Goal: Information Seeking & Learning: Check status

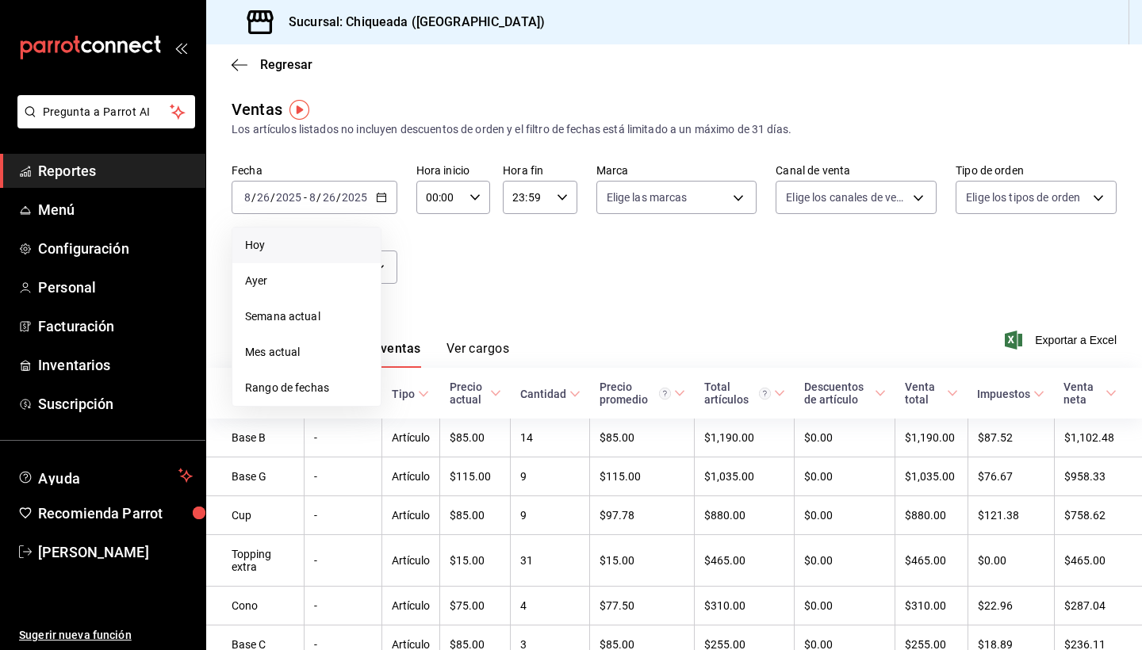
click at [276, 238] on span "Hoy" at bounding box center [306, 245] width 123 height 17
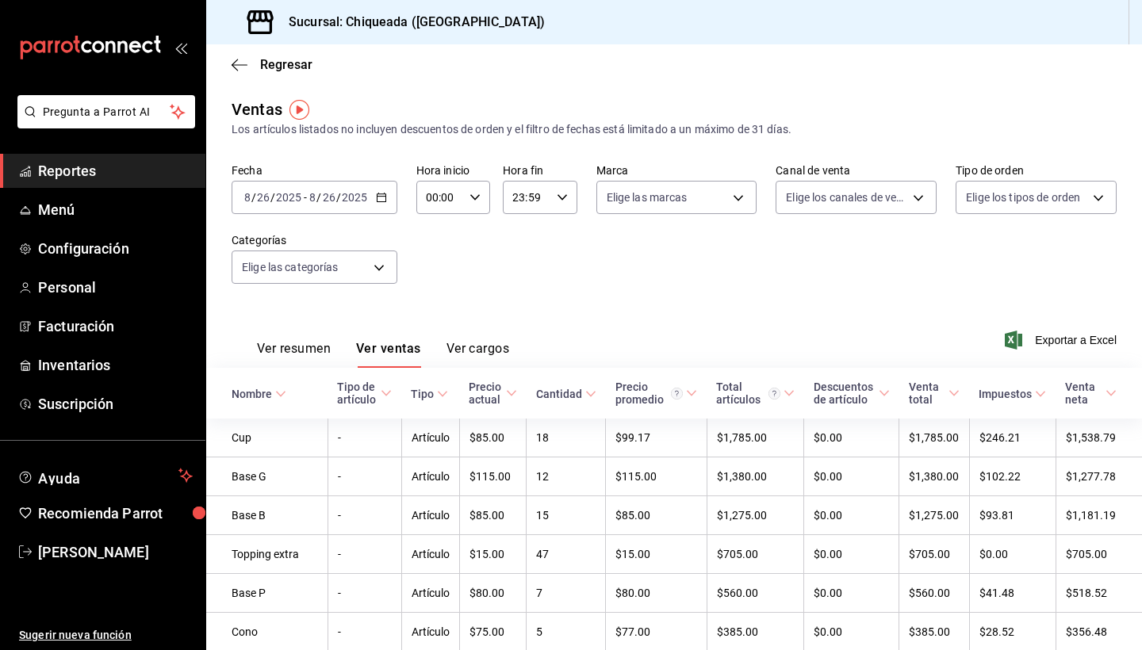
click at [301, 335] on div "Ver resumen Ver ventas Ver cargos" at bounding box center [371, 345] width 278 height 46
click at [297, 345] on button "Ver resumen" at bounding box center [294, 354] width 74 height 27
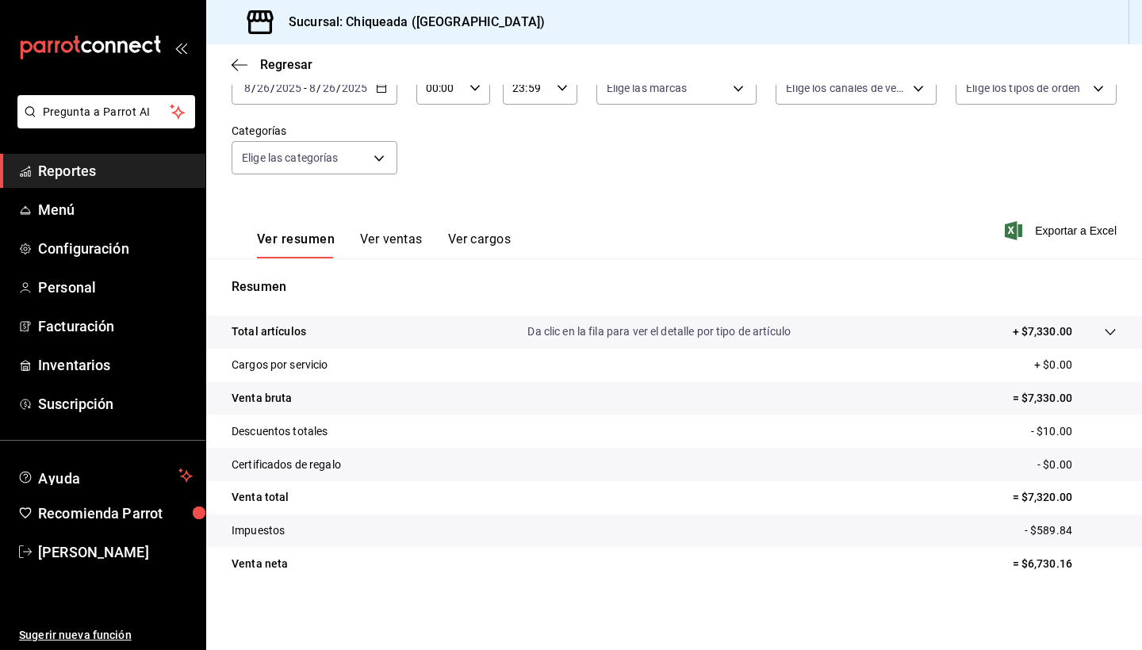
scroll to position [109, 0]
click at [772, 326] on p "Da clic en la fila para ver el detalle por tipo de artículo" at bounding box center [658, 331] width 263 height 17
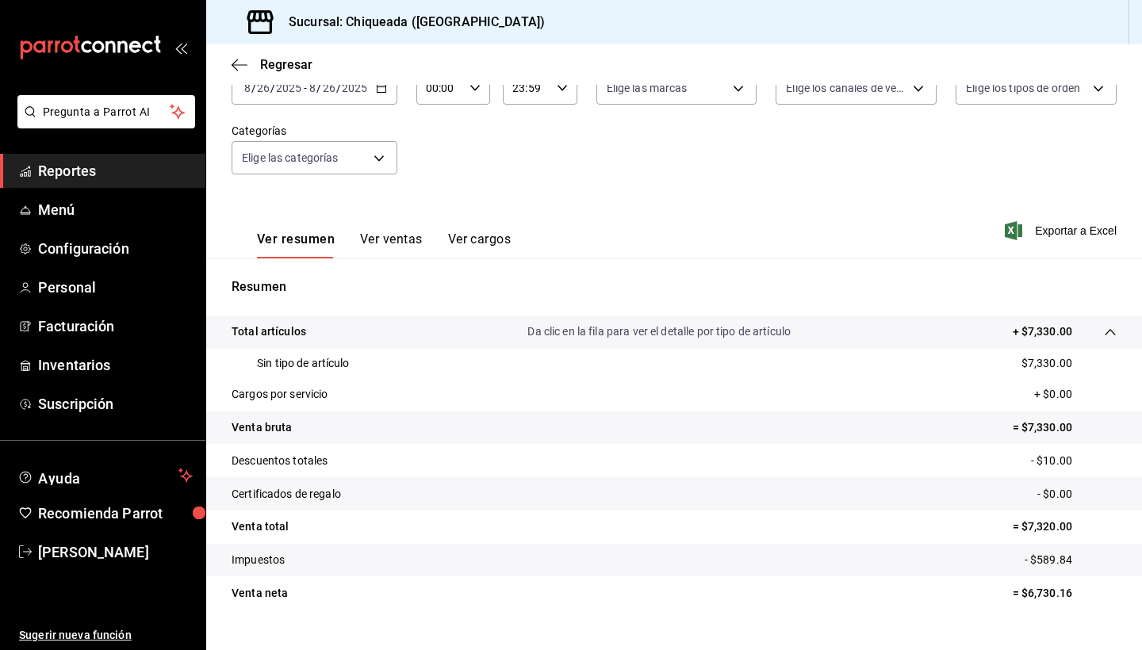
click at [431, 369] on div "Sin tipo de artículo $7,330.00" at bounding box center [674, 363] width 885 height 29
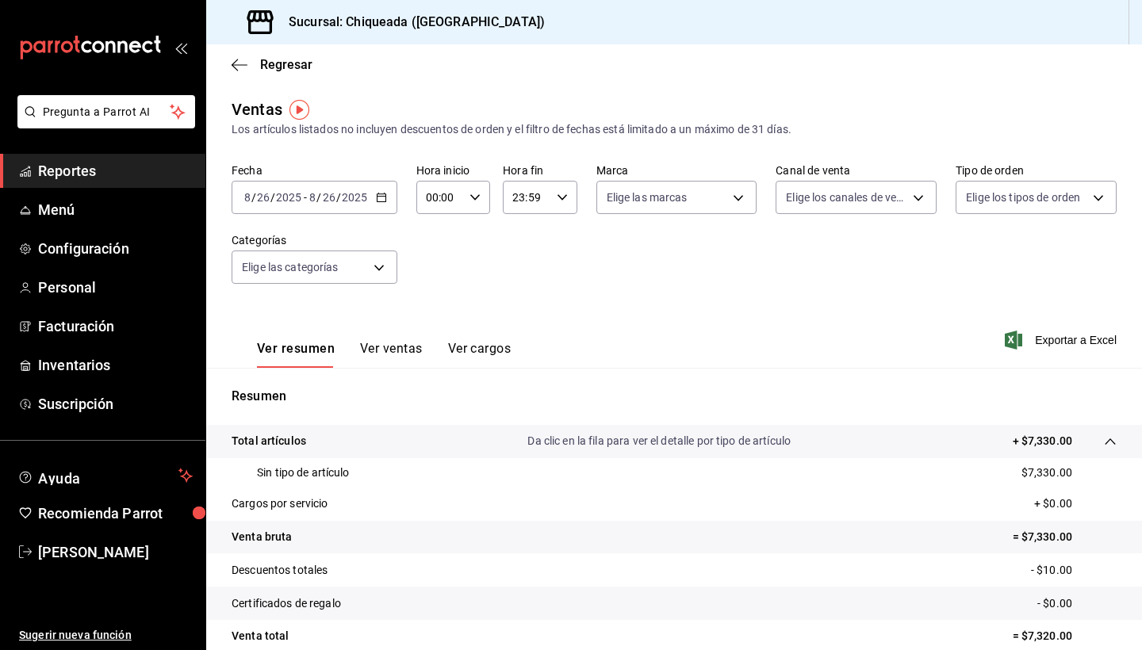
scroll to position [0, 0]
click at [140, 167] on span "Reportes" at bounding box center [115, 170] width 155 height 21
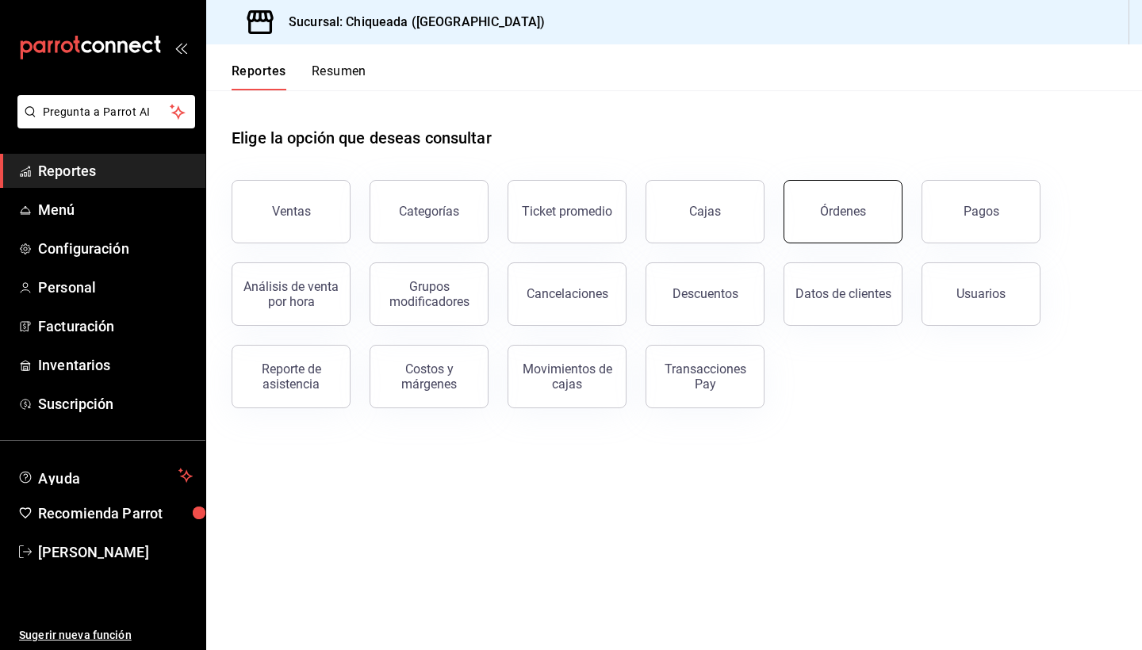
click at [886, 216] on button "Órdenes" at bounding box center [842, 211] width 119 height 63
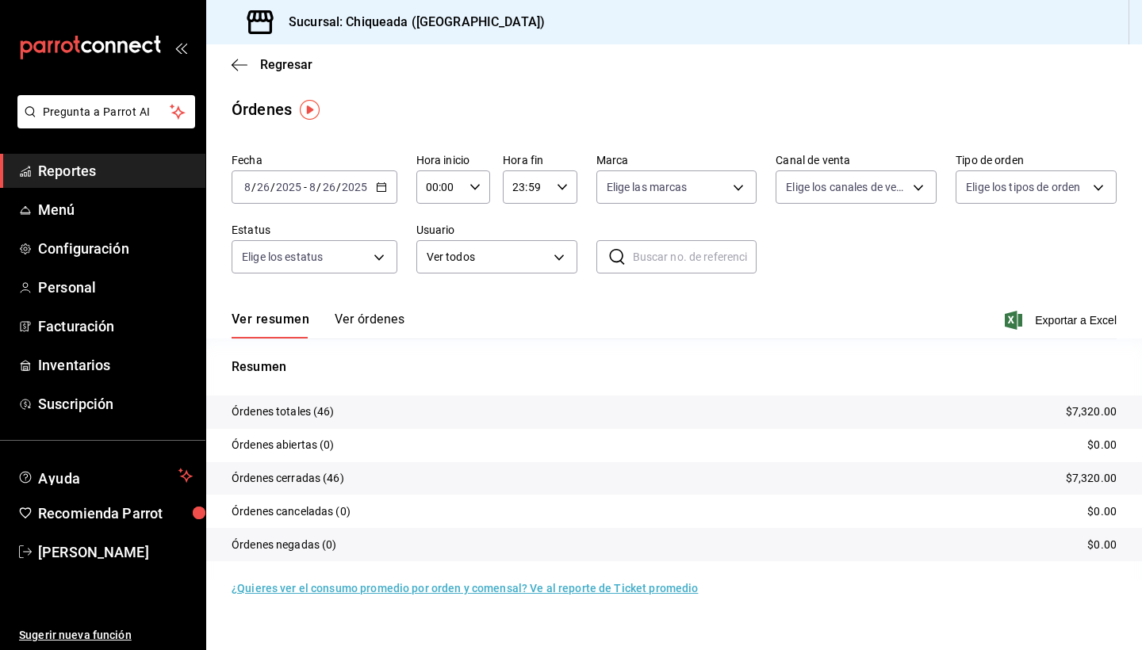
click at [653, 411] on tr "Órdenes totales (46) $7,320.00" at bounding box center [674, 412] width 936 height 33
click at [259, 417] on p "Órdenes totales (46)" at bounding box center [283, 412] width 103 height 17
click at [434, 414] on tr "Órdenes totales (46) $7,320.00" at bounding box center [674, 412] width 936 height 33
click at [1099, 404] on p "$7,320.00" at bounding box center [1091, 412] width 51 height 17
click at [364, 301] on div "Ver resumen Ver órdenes Exportar a Excel" at bounding box center [674, 316] width 885 height 46
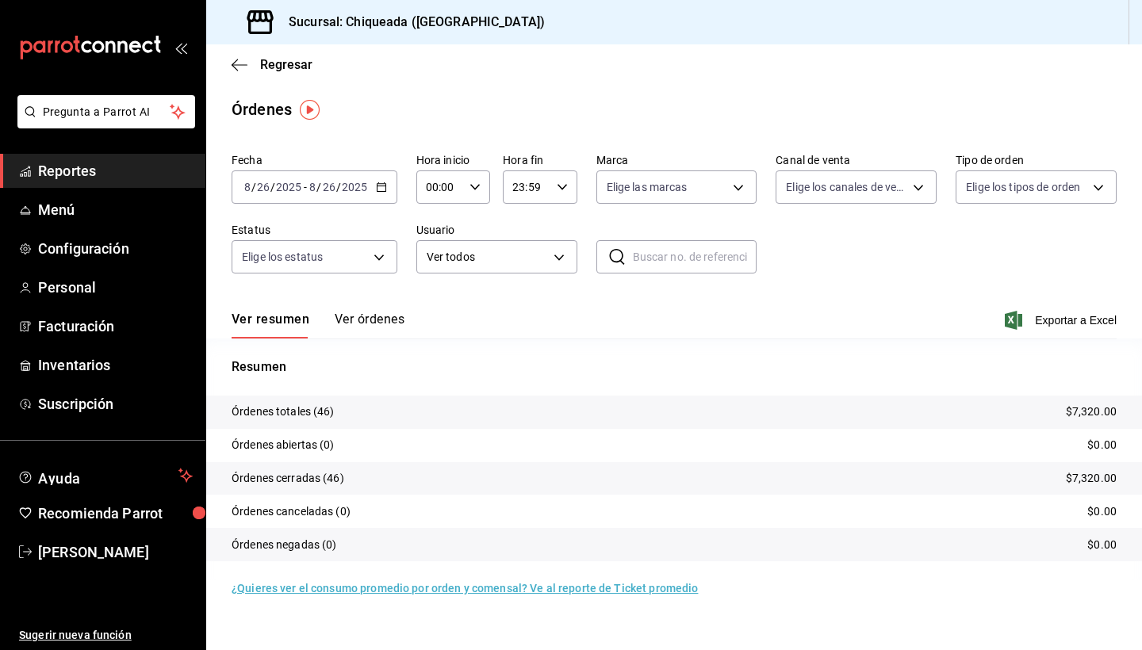
click at [359, 313] on button "Ver órdenes" at bounding box center [370, 325] width 70 height 27
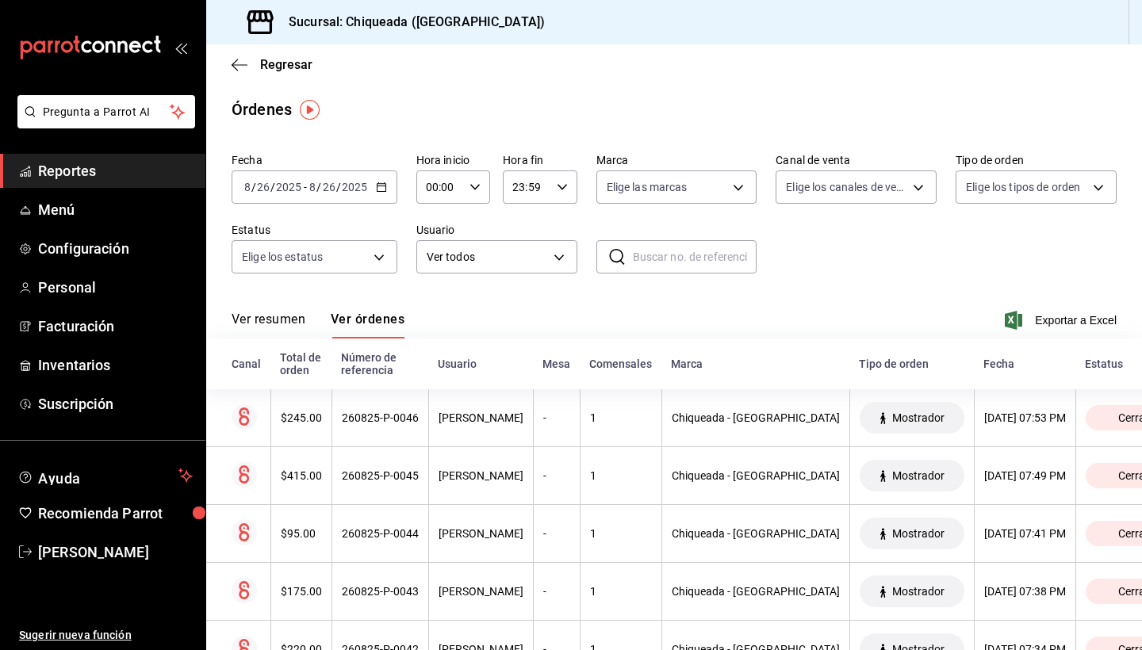
click at [304, 323] on button "Ver resumen" at bounding box center [269, 325] width 74 height 27
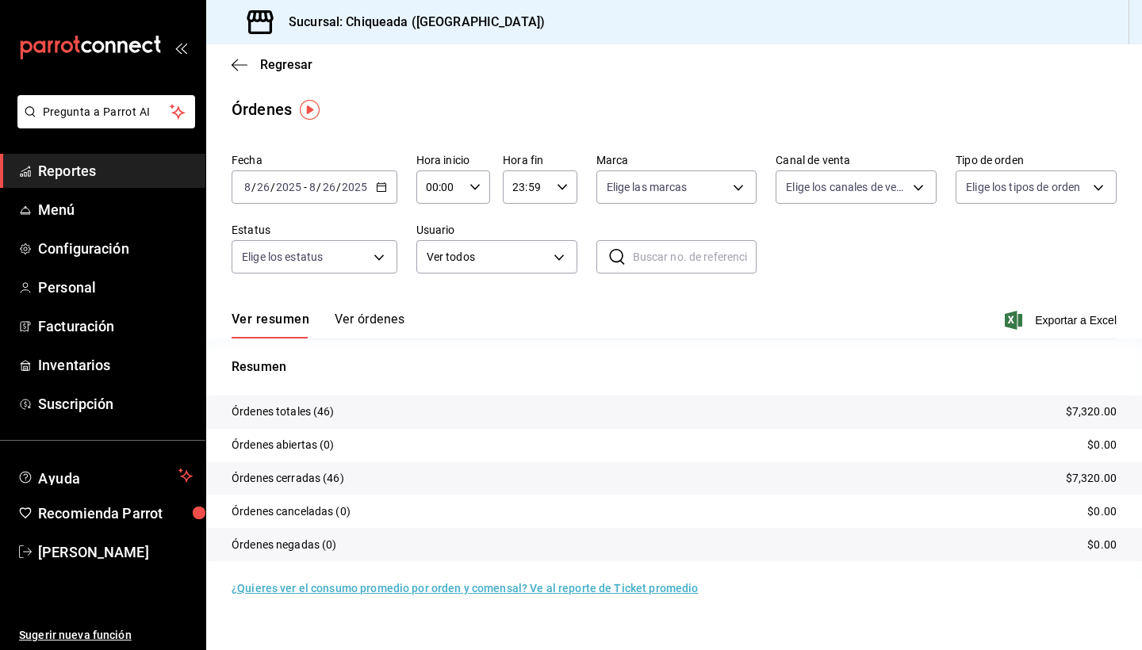
click at [289, 325] on button "Ver resumen" at bounding box center [271, 325] width 78 height 27
click at [98, 174] on span "Reportes" at bounding box center [115, 170] width 155 height 21
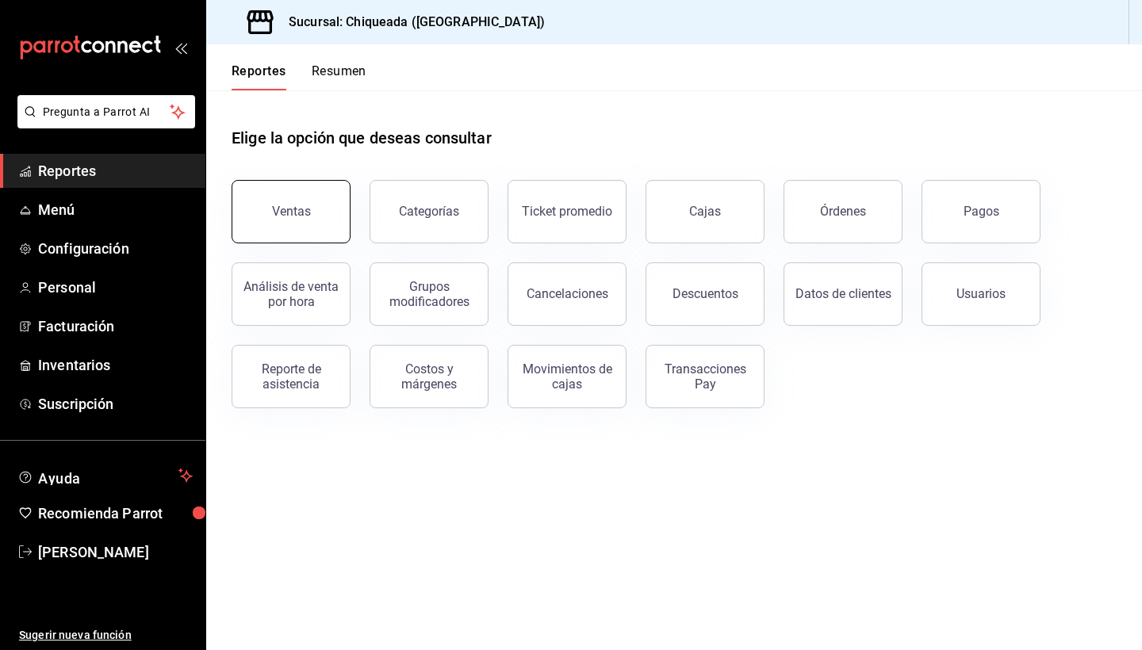
click at [307, 223] on button "Ventas" at bounding box center [291, 211] width 119 height 63
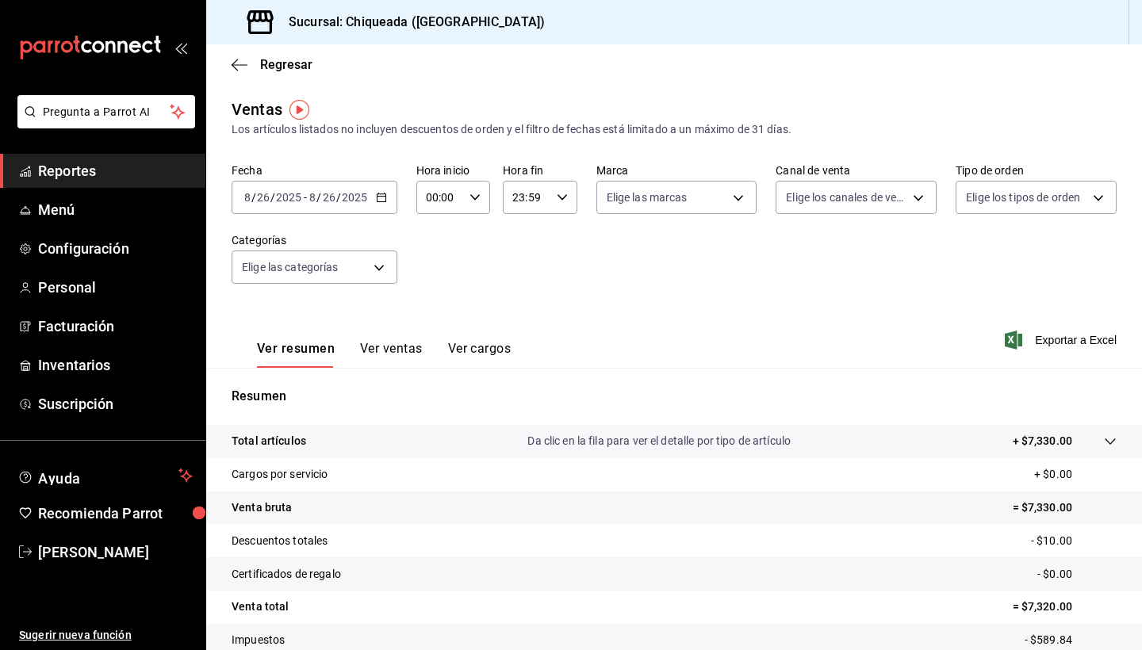
click at [346, 189] on div "2025-08-26 8 / 26 / 2025 - 2025-08-26 8 / 26 / 2025" at bounding box center [315, 197] width 166 height 33
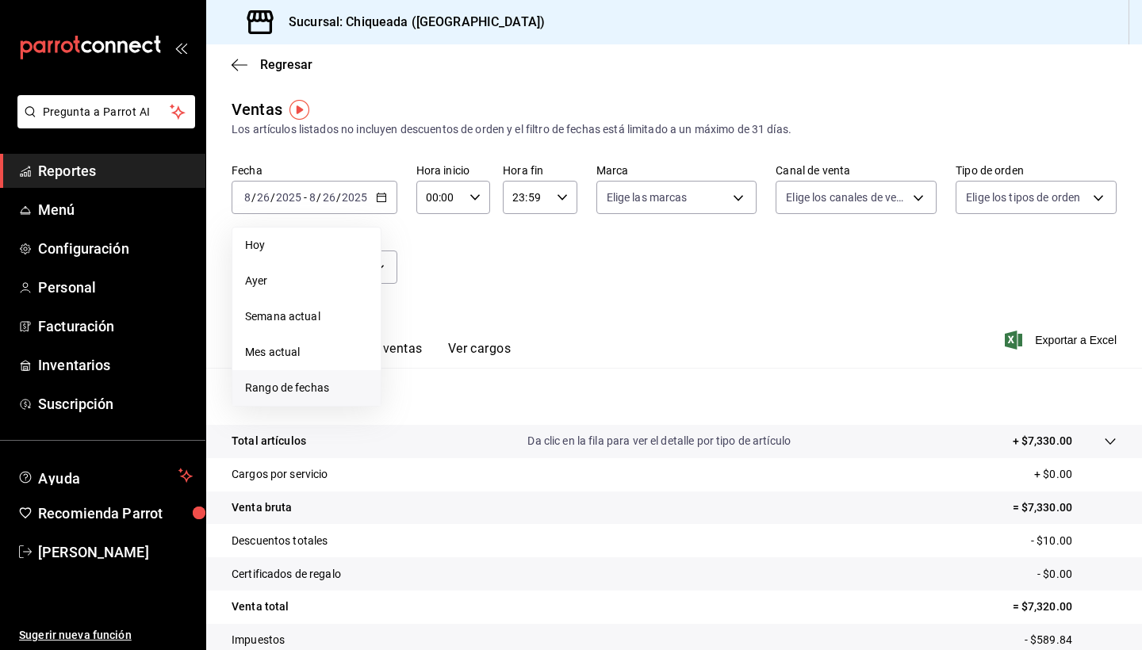
click at [285, 392] on span "Rango de fechas" at bounding box center [306, 388] width 123 height 17
click at [530, 402] on abbr "22" at bounding box center [527, 407] width 10 height 11
click at [410, 439] on abbr "25" at bounding box center [414, 442] width 10 height 11
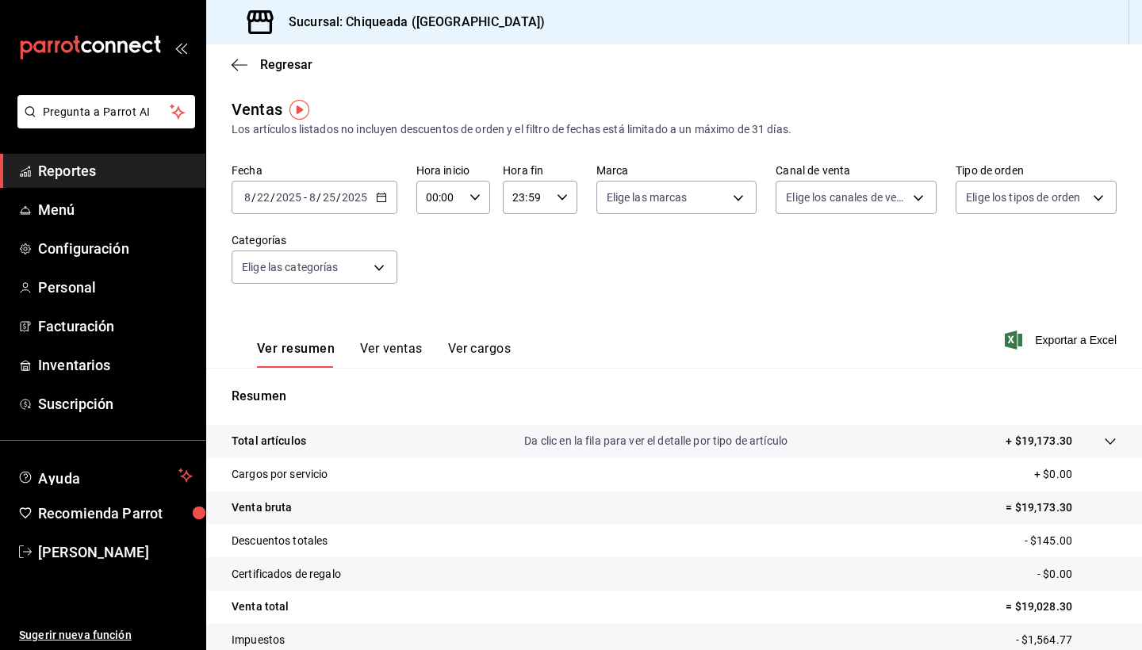
click at [351, 205] on div "2025-08-22 8 / 22 / 2025 - 2025-08-25 8 / 25 / 2025" at bounding box center [315, 197] width 166 height 33
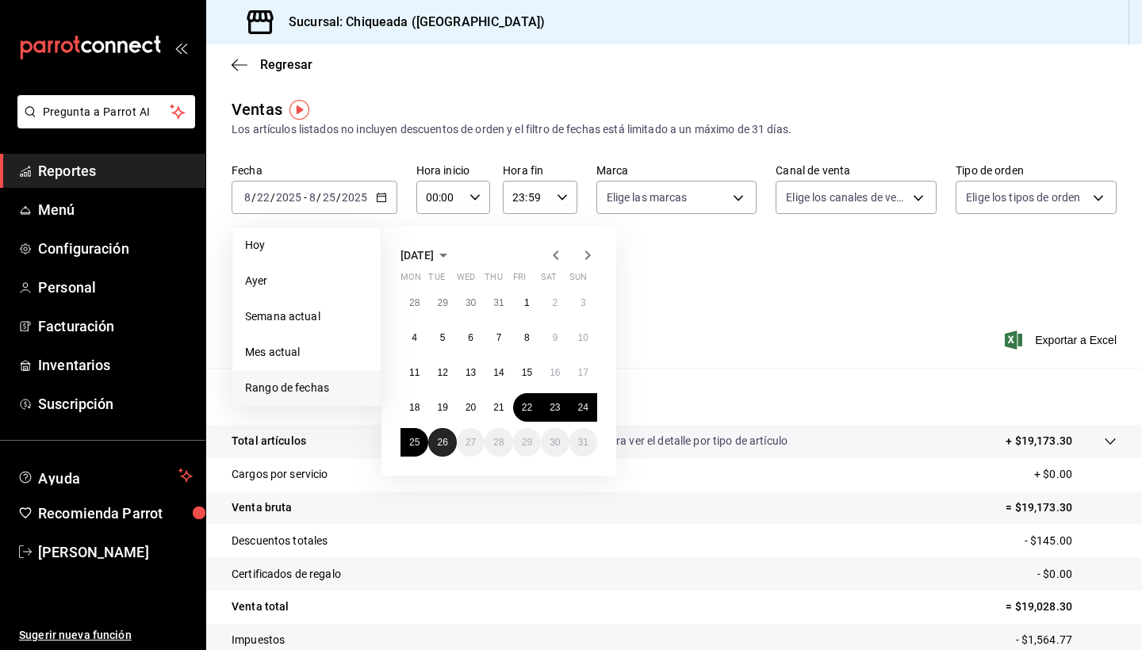
click at [443, 446] on abbr "26" at bounding box center [442, 442] width 10 height 11
click at [524, 406] on abbr "22" at bounding box center [527, 407] width 10 height 11
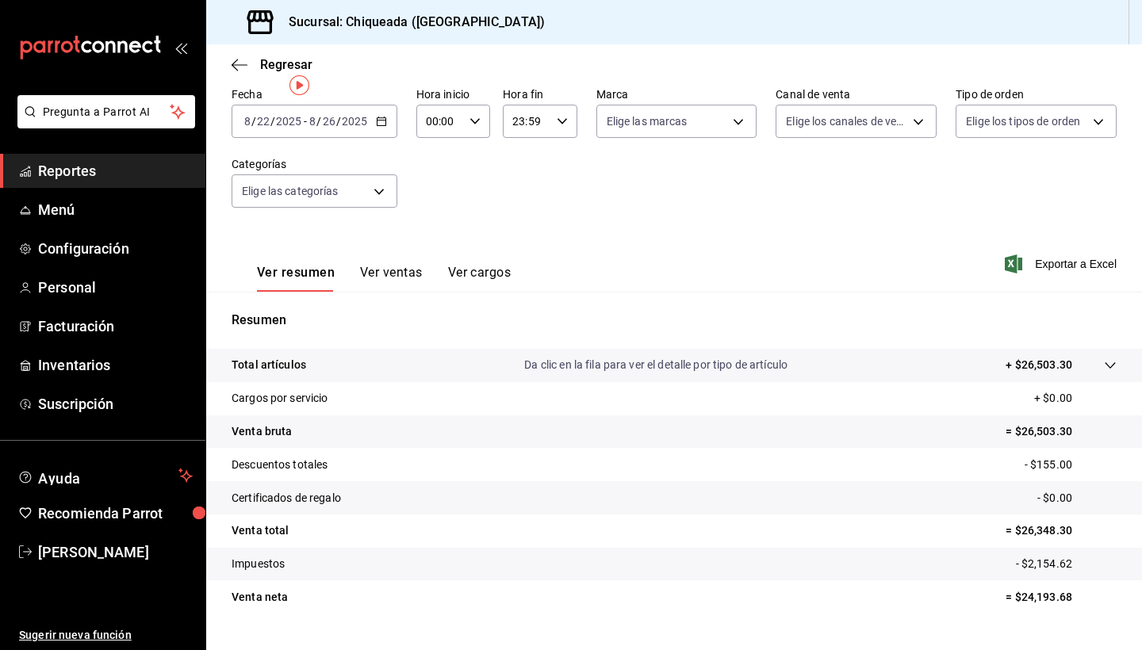
scroll to position [78, 0]
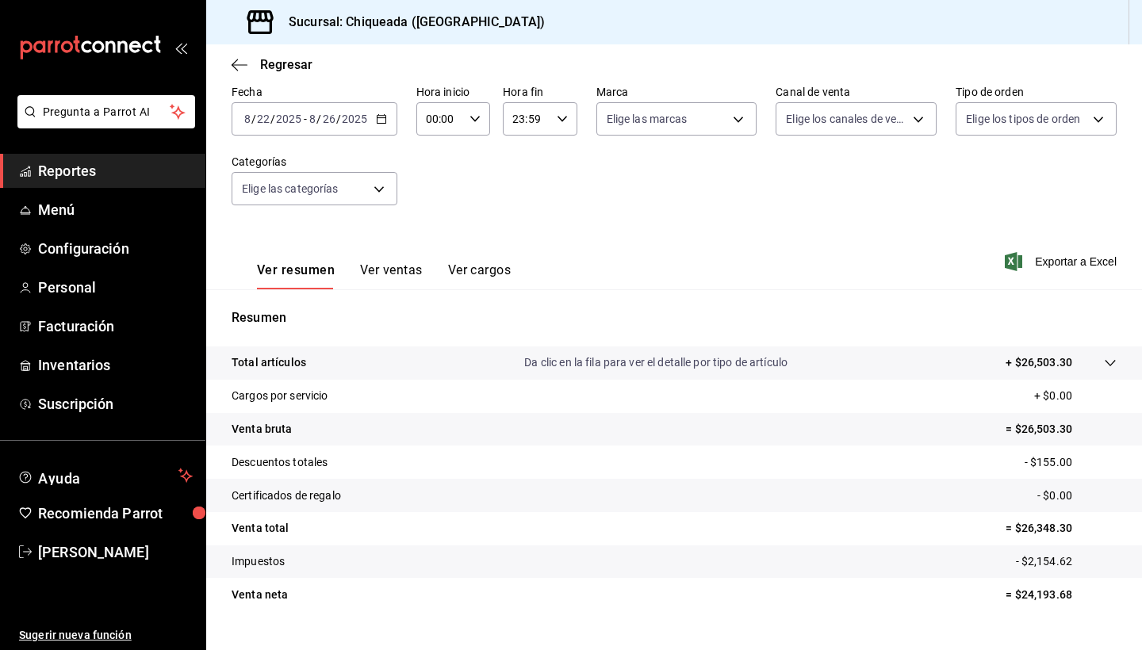
click at [569, 455] on tr "Descuentos totales - $155.00" at bounding box center [674, 462] width 936 height 33
click at [1051, 461] on p "- $155.00" at bounding box center [1070, 462] width 92 height 17
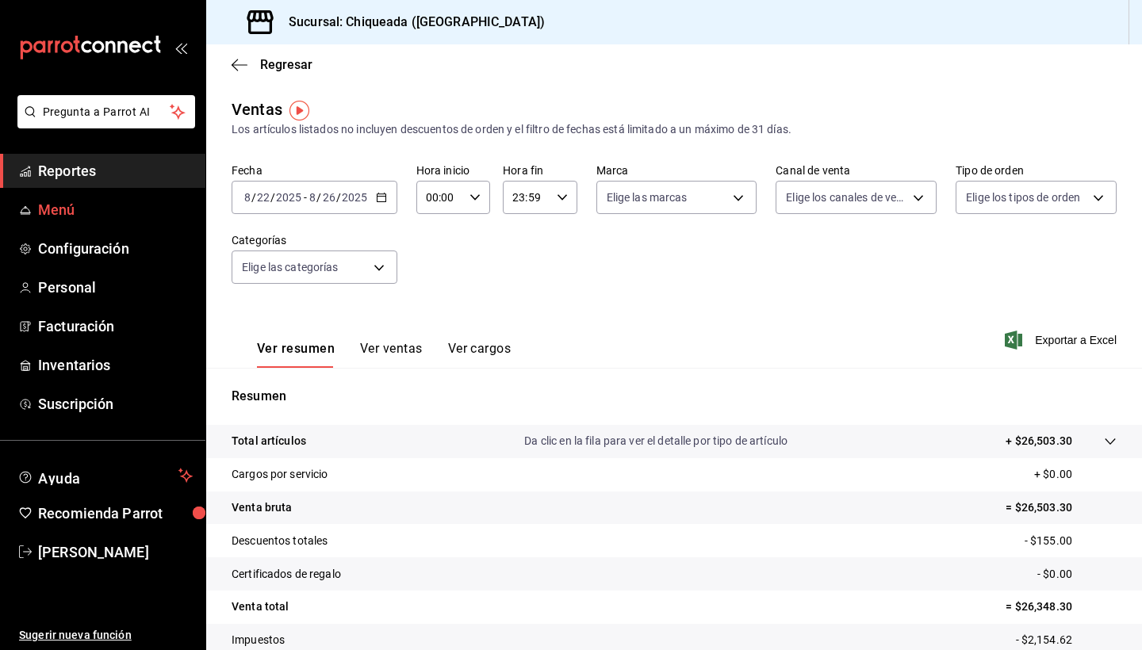
scroll to position [0, 0]
click at [63, 159] on link "Reportes" at bounding box center [102, 171] width 205 height 34
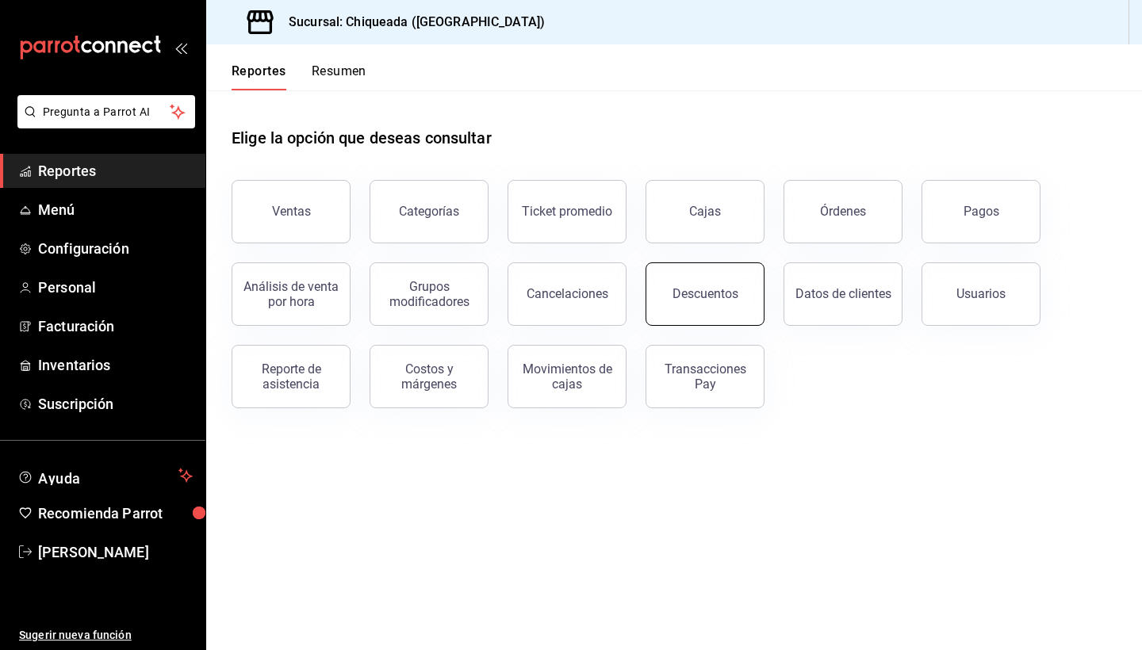
click at [714, 298] on div "Descuentos" at bounding box center [705, 293] width 66 height 15
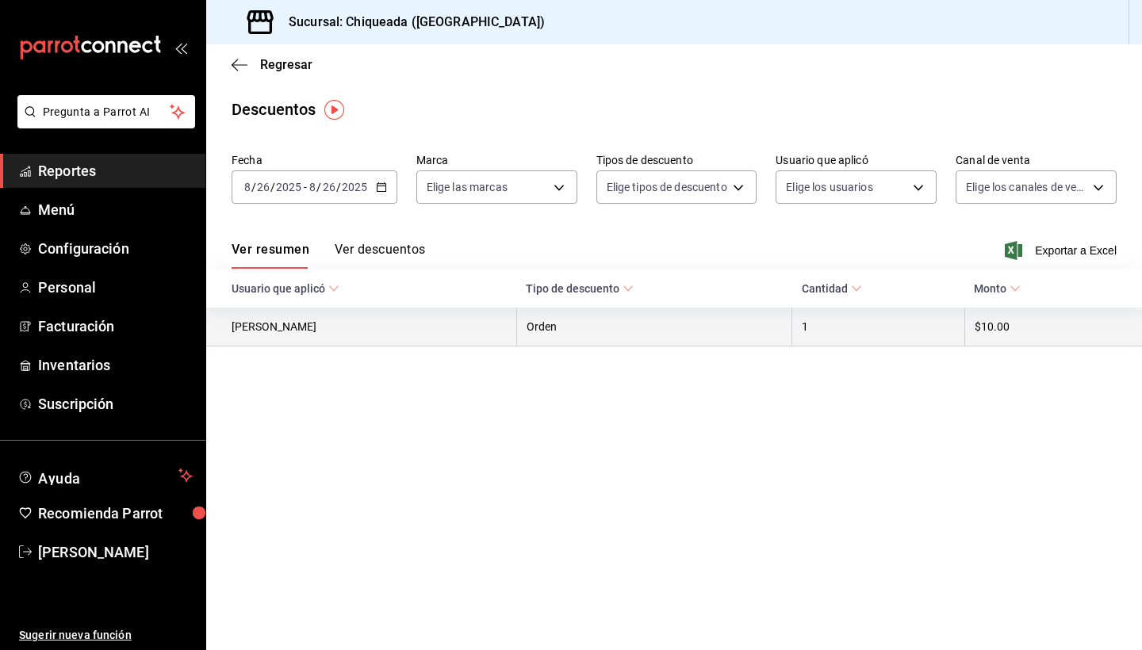
click at [443, 338] on th "[PERSON_NAME]" at bounding box center [361, 327] width 310 height 39
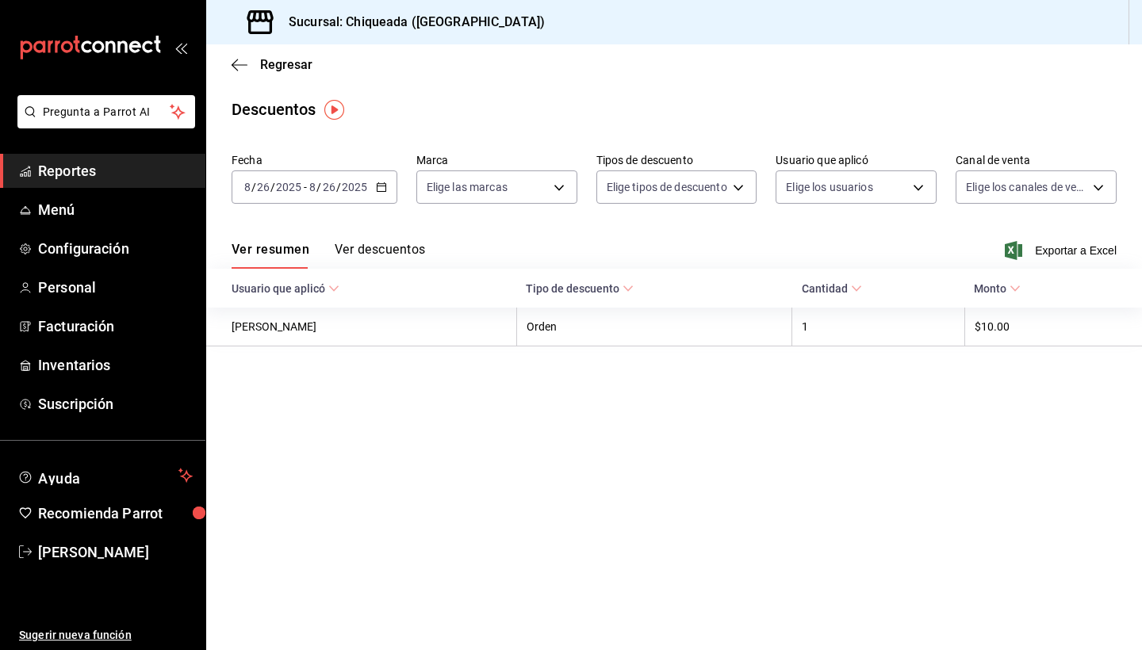
click at [389, 249] on button "Ver descuentos" at bounding box center [380, 255] width 90 height 27
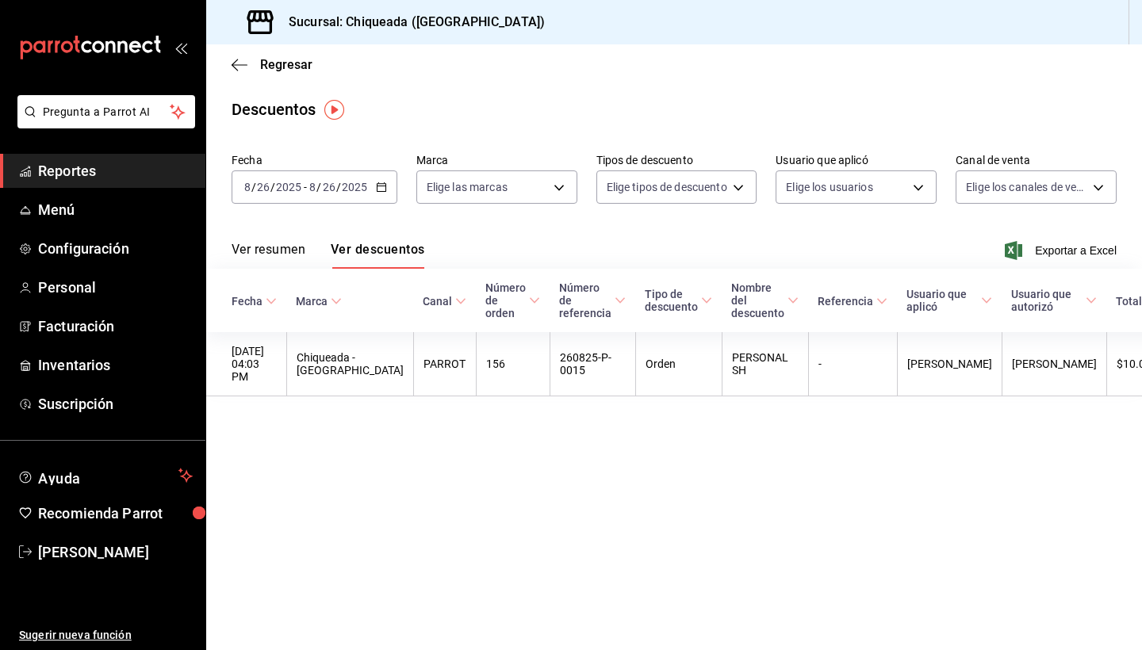
click at [275, 255] on button "Ver resumen" at bounding box center [269, 255] width 74 height 27
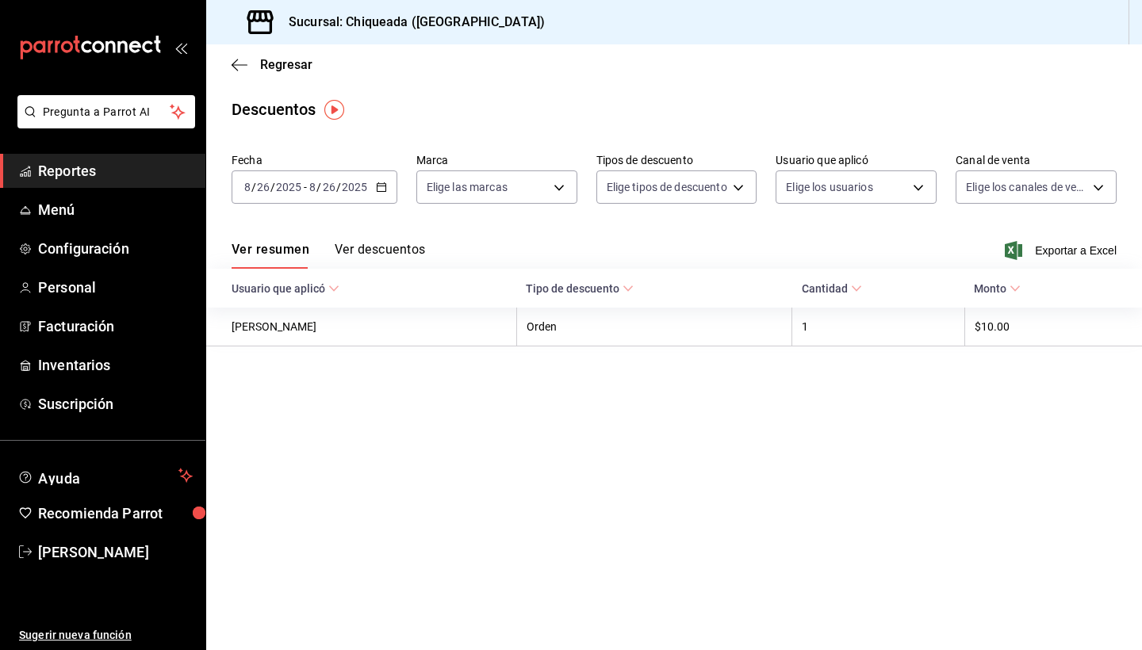
click at [324, 192] on input "26" at bounding box center [329, 187] width 14 height 13
click at [377, 189] on \(Stroke\) "button" at bounding box center [382, 187] width 10 height 9
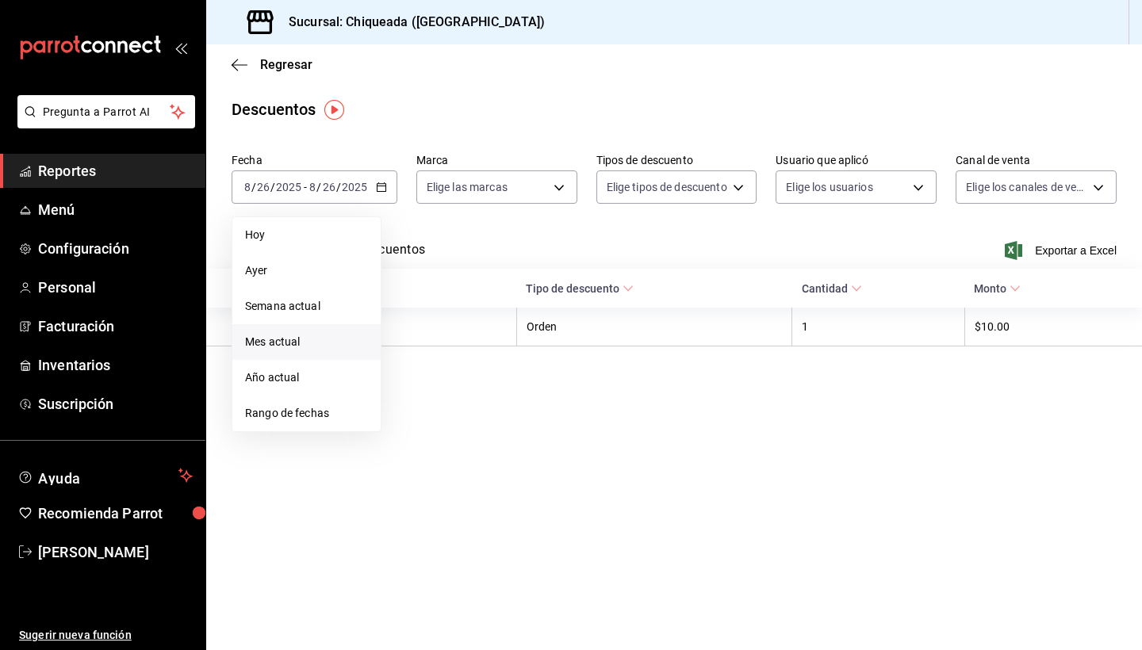
click at [301, 343] on span "Mes actual" at bounding box center [306, 342] width 123 height 17
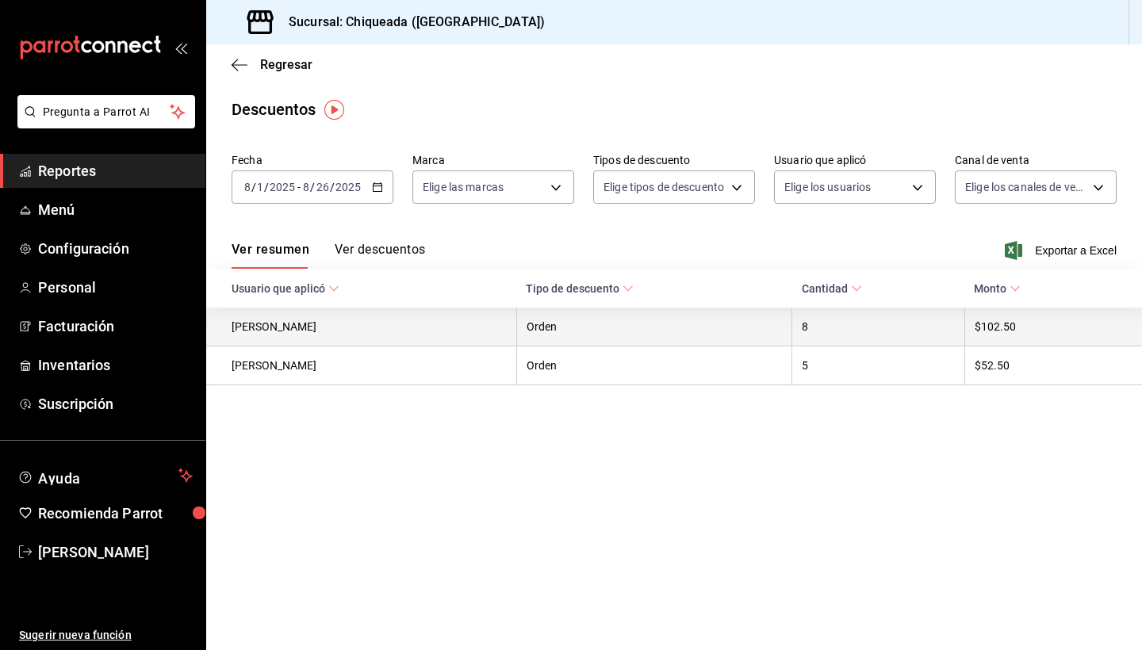
click at [446, 331] on th "[PERSON_NAME]" at bounding box center [361, 327] width 310 height 39
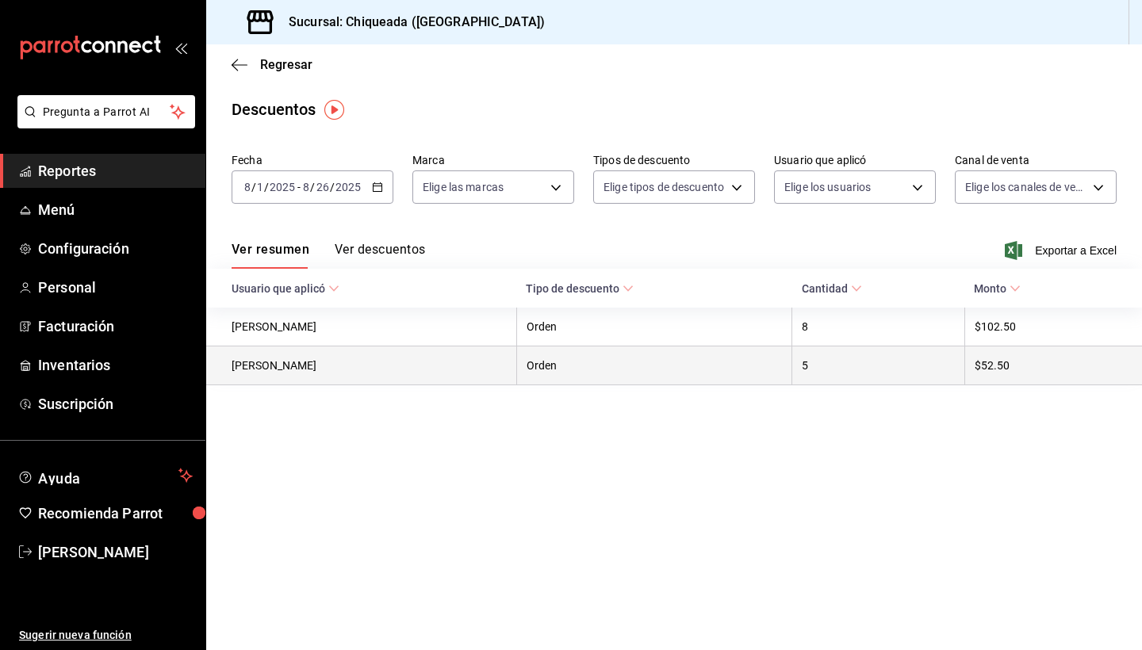
click at [424, 371] on th "[PERSON_NAME]" at bounding box center [361, 365] width 310 height 39
click at [275, 362] on th "[PERSON_NAME]" at bounding box center [361, 365] width 310 height 39
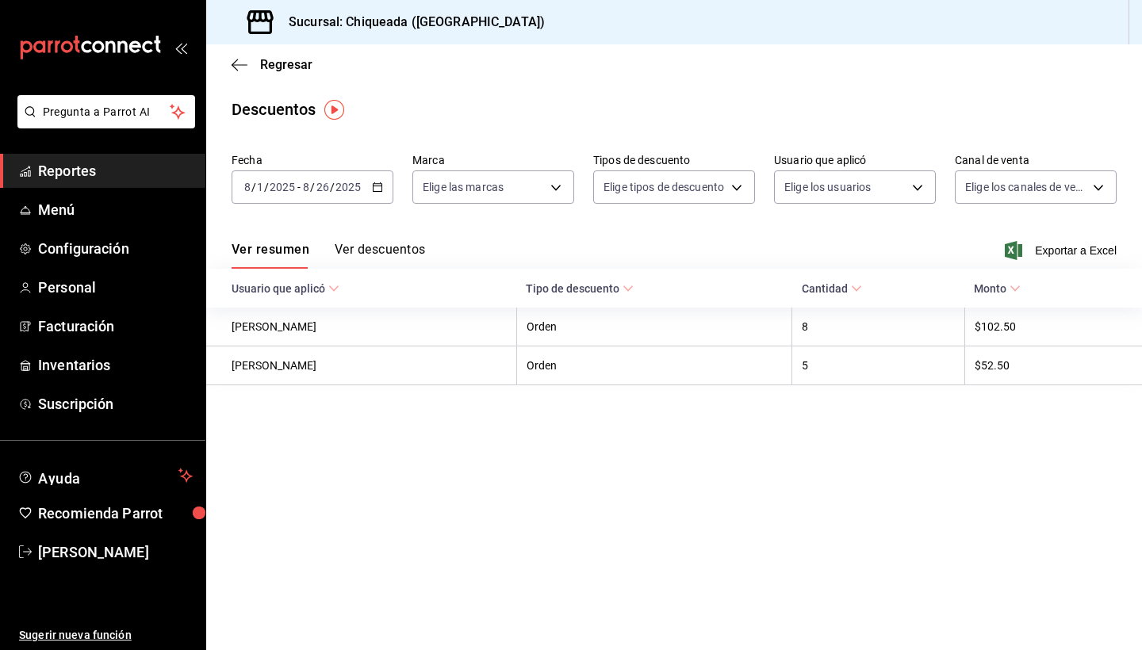
click at [351, 272] on th "Usuario que aplicó" at bounding box center [361, 288] width 310 height 39
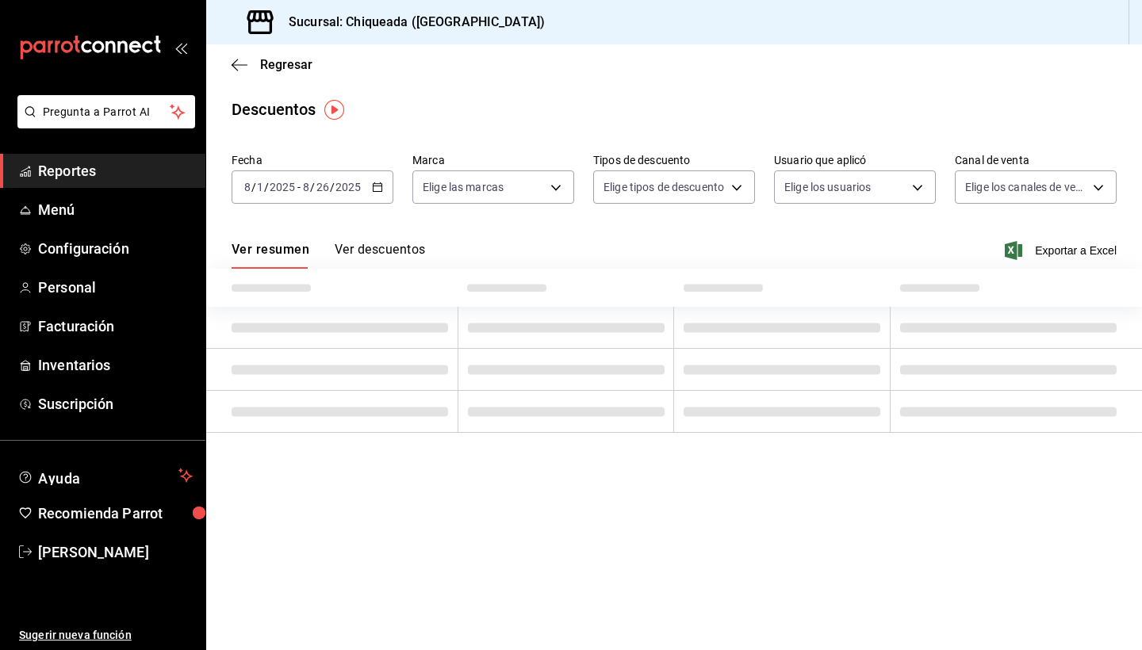
click at [351, 251] on button "Ver descuentos" at bounding box center [380, 255] width 90 height 27
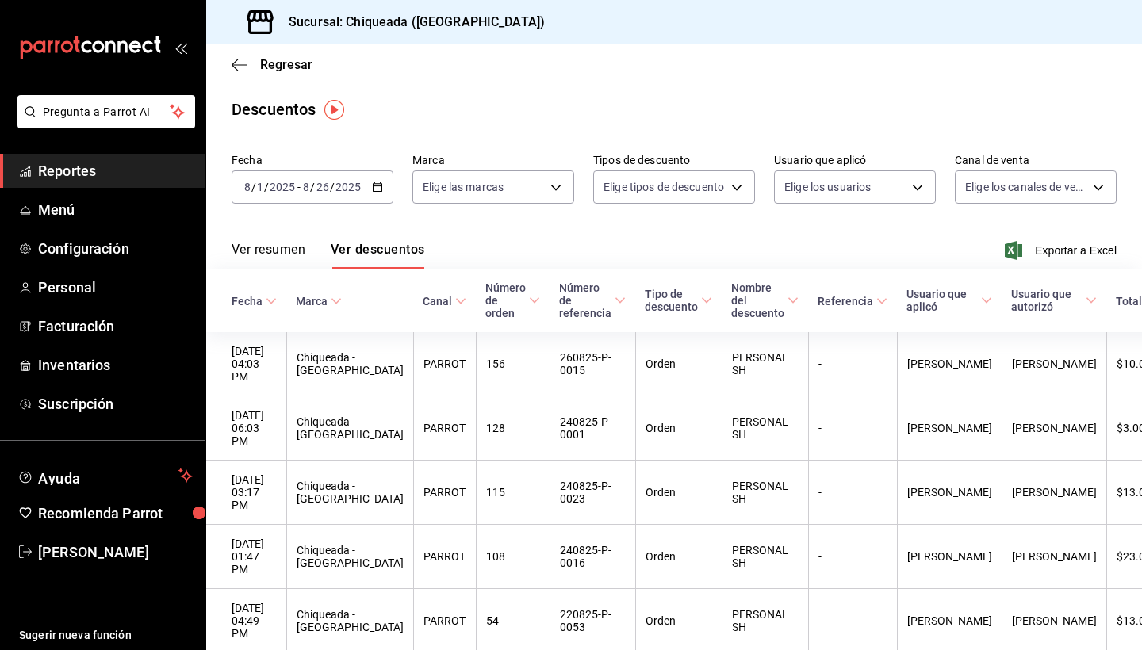
click at [149, 178] on span "Reportes" at bounding box center [115, 170] width 155 height 21
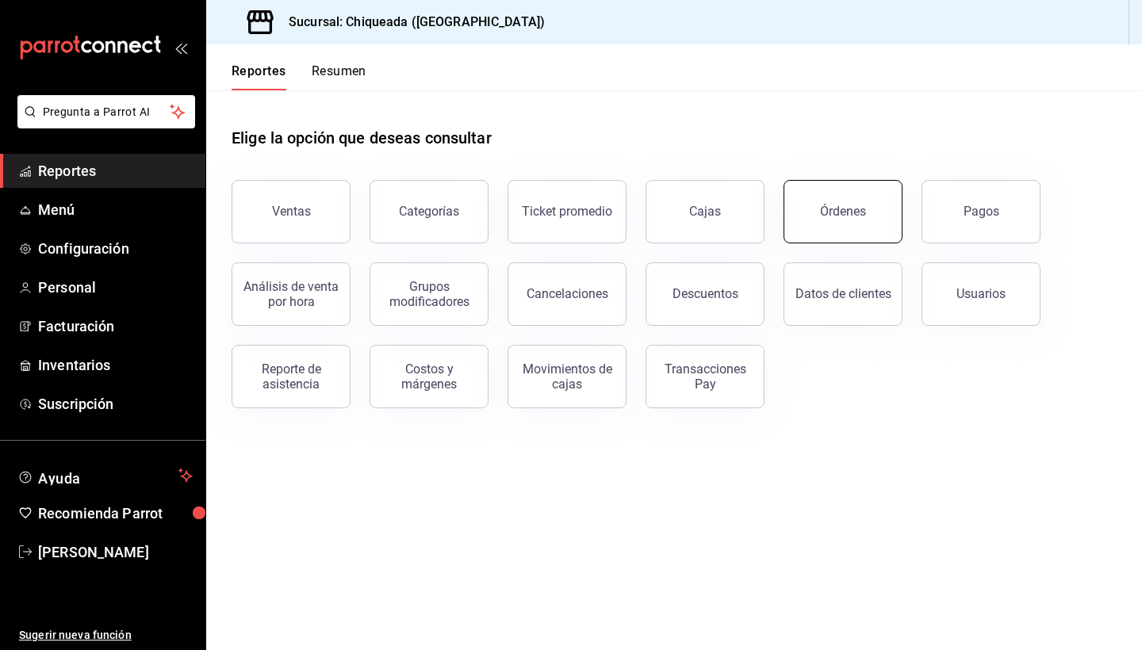
click at [828, 231] on button "Órdenes" at bounding box center [842, 211] width 119 height 63
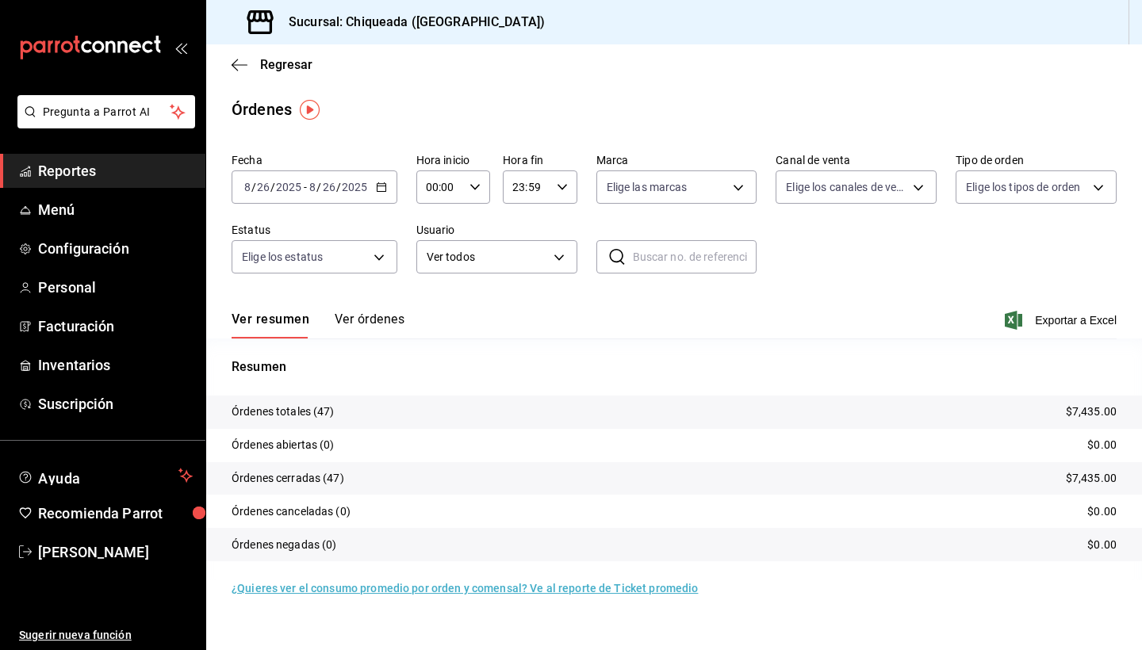
click at [358, 310] on div "Ver resumen Ver órdenes Exportar a Excel" at bounding box center [674, 316] width 885 height 46
click at [357, 325] on button "Ver órdenes" at bounding box center [370, 325] width 70 height 27
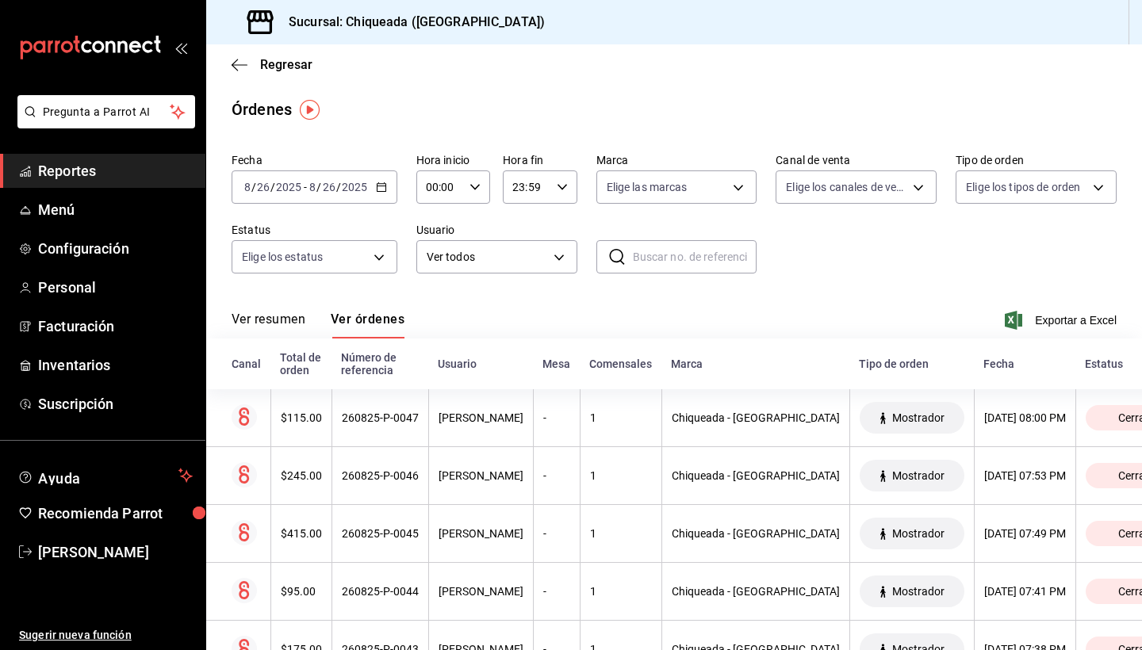
click at [504, 323] on div "Ver resumen Ver órdenes Exportar a Excel" at bounding box center [674, 316] width 885 height 46
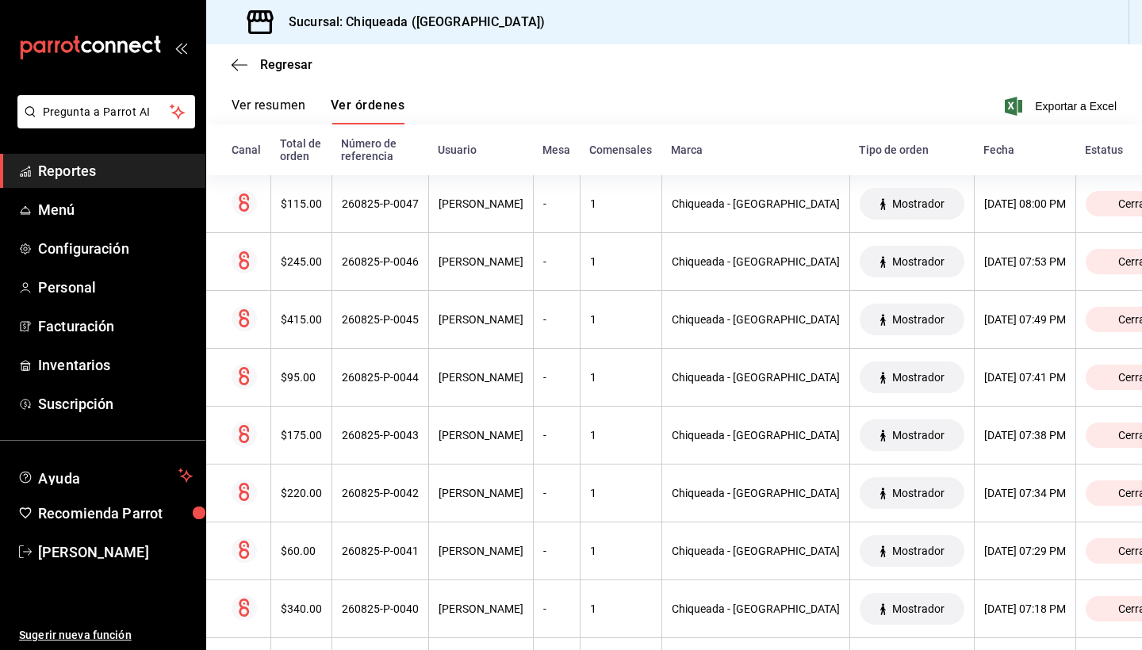
scroll to position [63, 0]
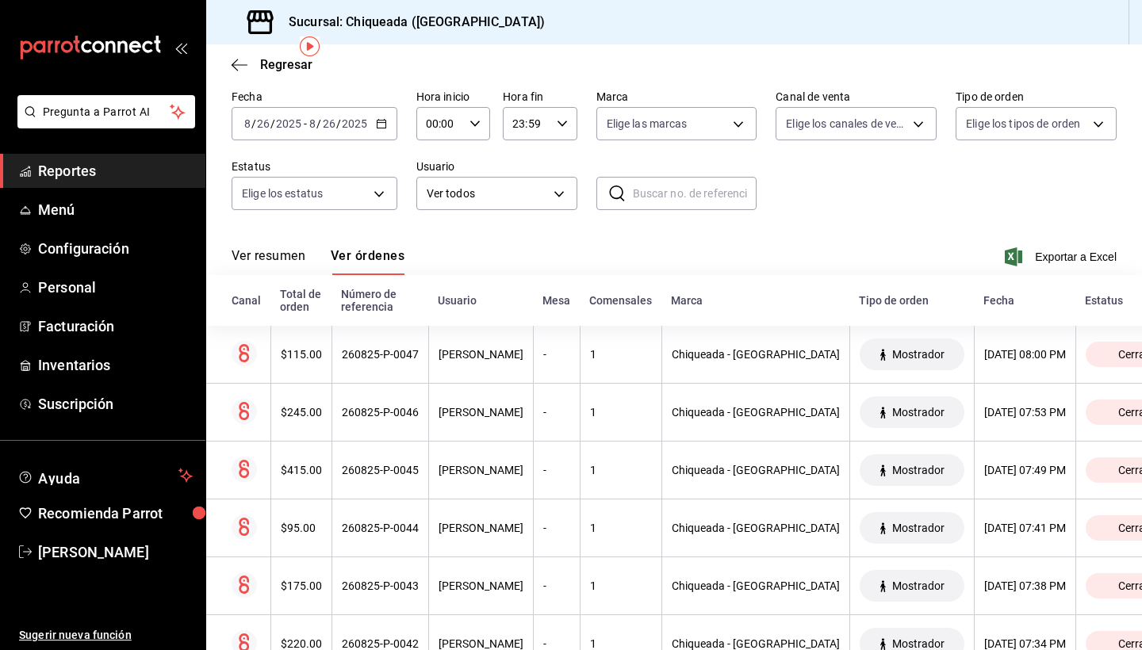
click at [281, 246] on div "Ver resumen Ver órdenes Exportar a Excel" at bounding box center [674, 252] width 885 height 46
click at [281, 256] on button "Ver resumen" at bounding box center [269, 261] width 74 height 27
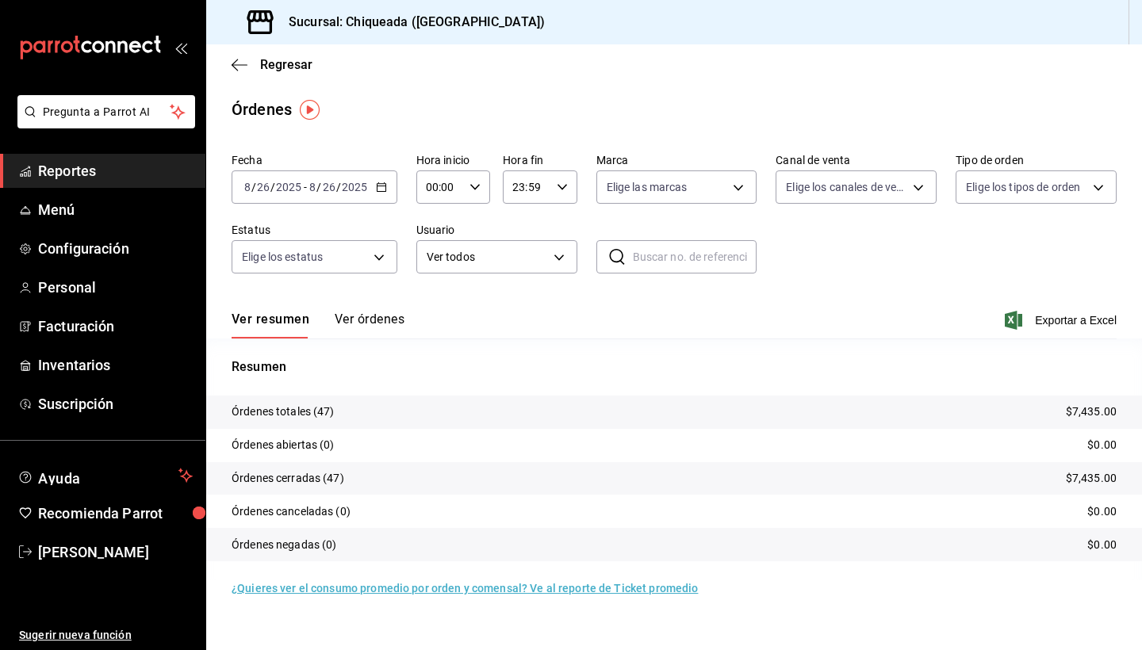
click at [400, 197] on div "Fecha [DATE] [DATE] - [DATE] [DATE] Hora inicio 00:00 Hora inicio Hora fin 23:5…" at bounding box center [674, 220] width 885 height 146
click at [384, 187] on icon "button" at bounding box center [381, 187] width 11 height 11
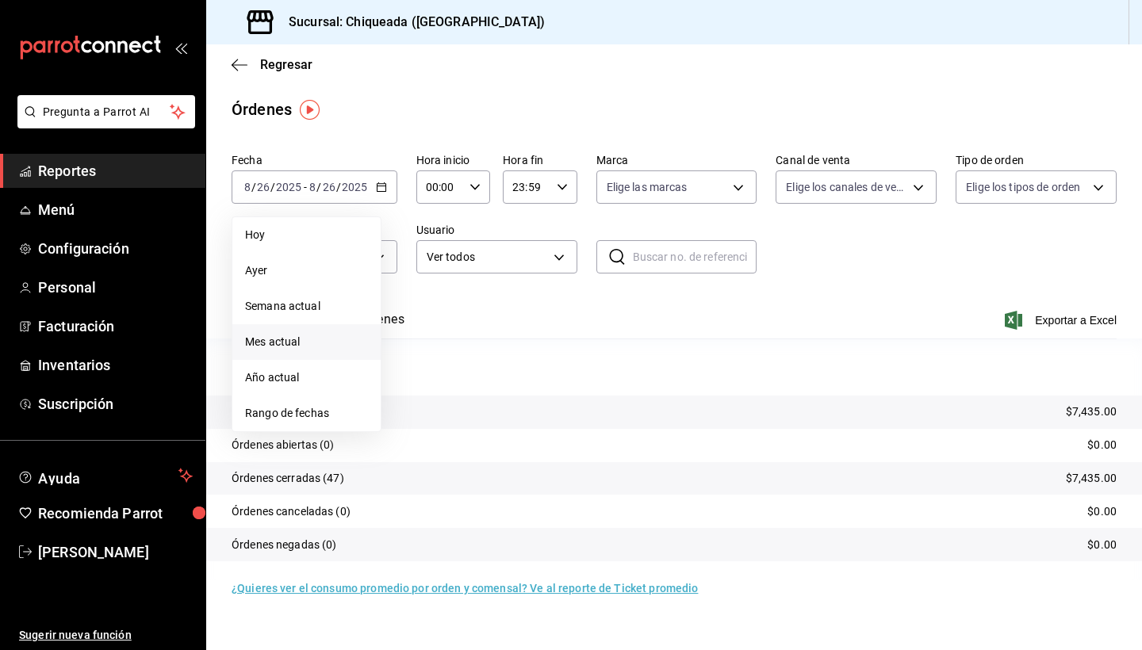
click at [296, 331] on li "Mes actual" at bounding box center [306, 342] width 148 height 36
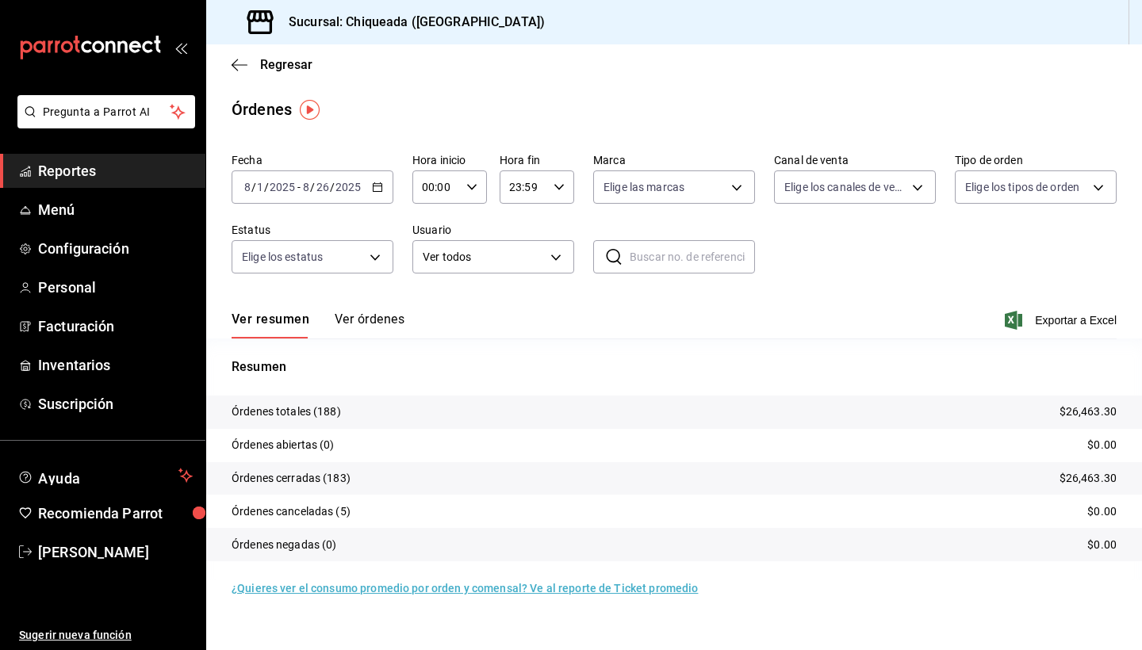
click at [356, 329] on button "Ver órdenes" at bounding box center [370, 325] width 70 height 27
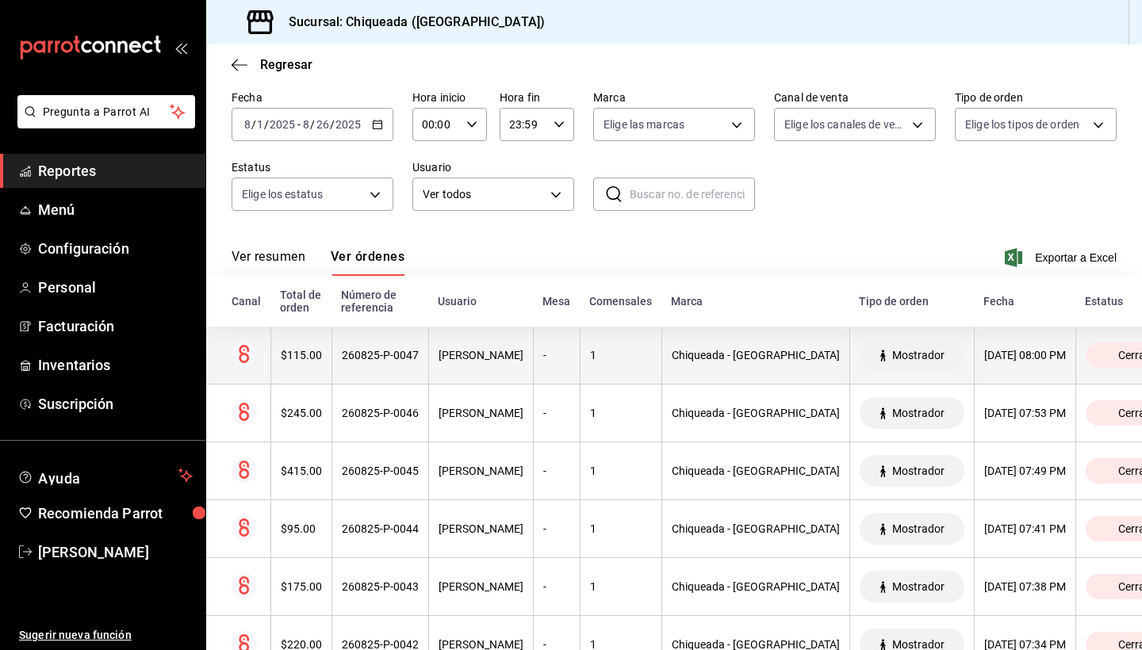
scroll to position [82, 0]
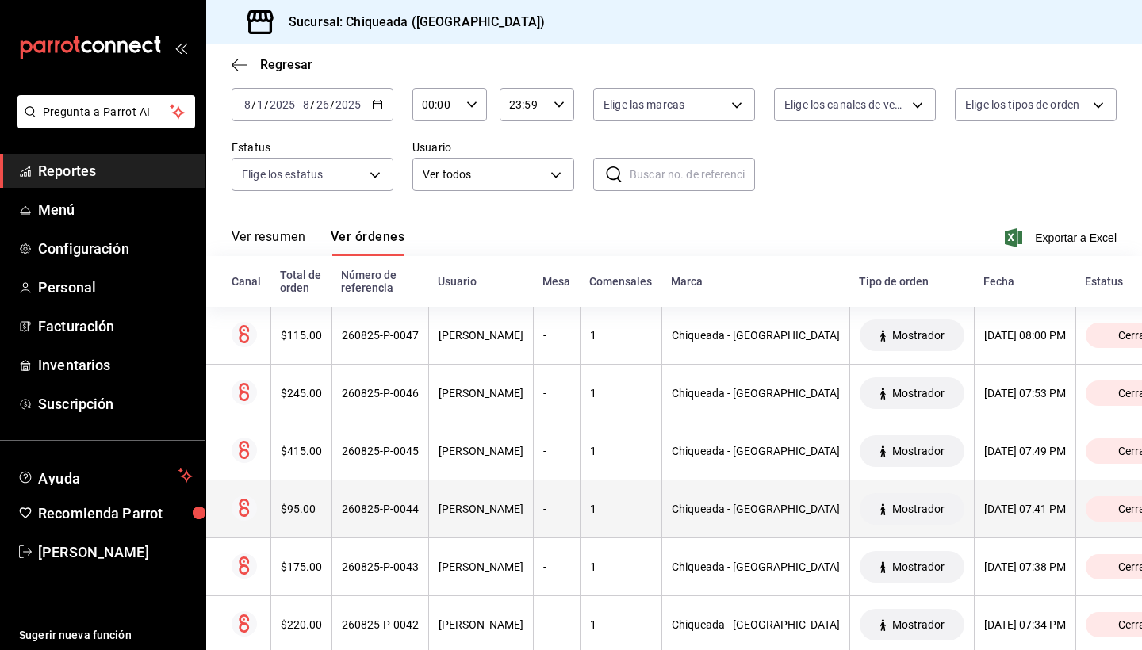
click at [342, 508] on div "260825-P-0044" at bounding box center [380, 509] width 77 height 13
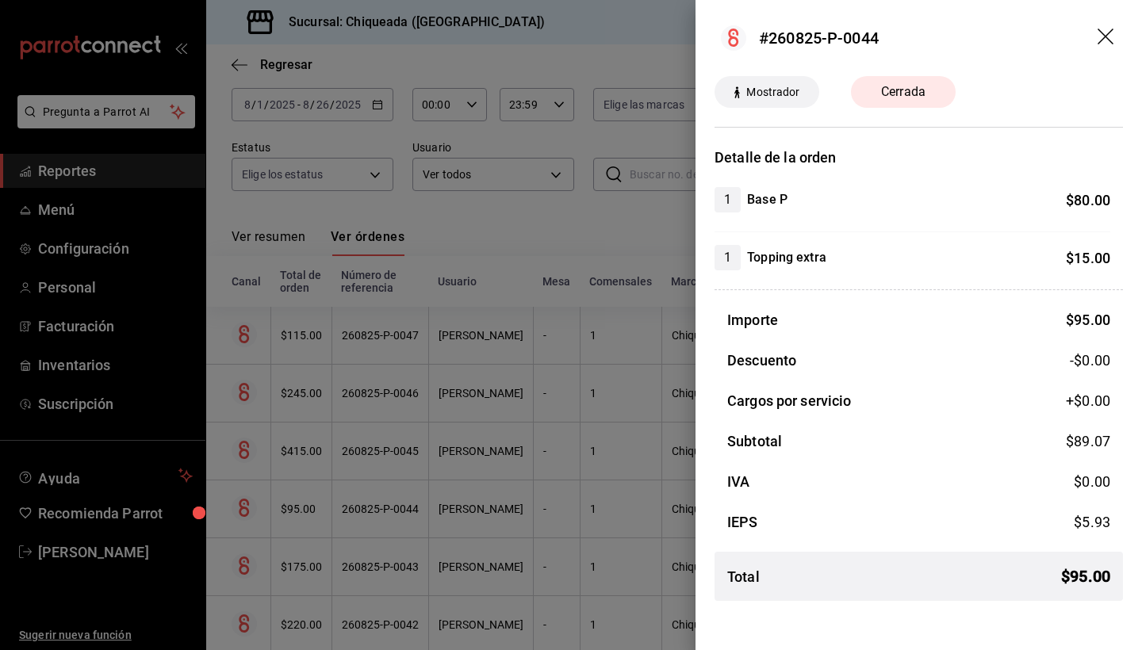
click at [1108, 39] on icon "drag" at bounding box center [1105, 37] width 16 height 16
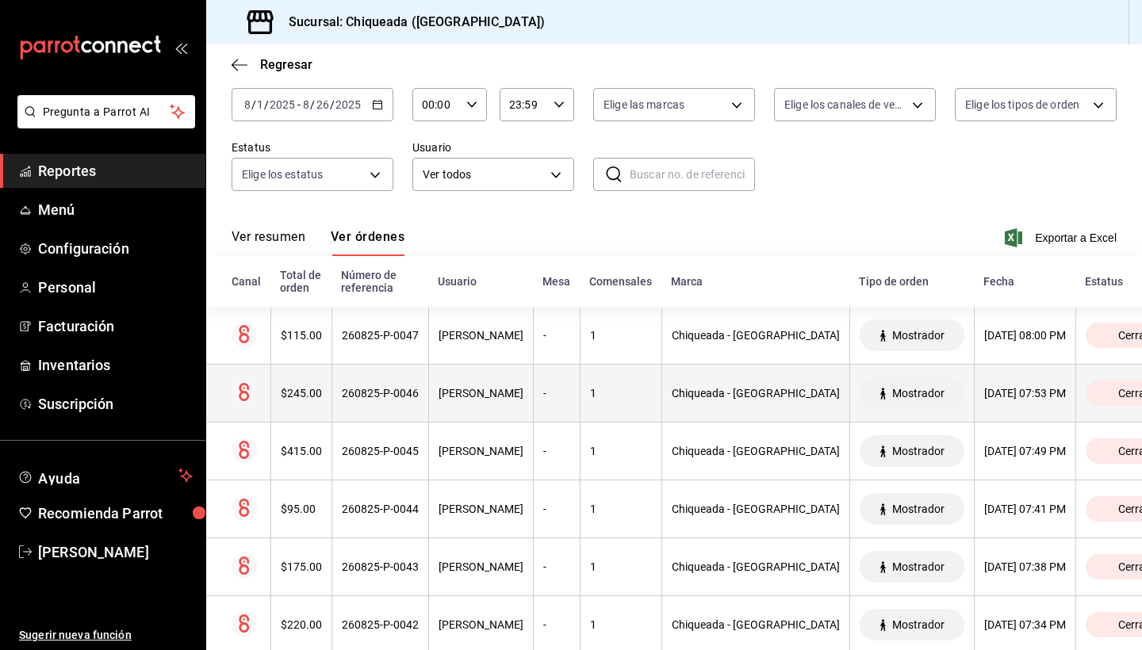
click at [475, 392] on div "[PERSON_NAME]" at bounding box center [480, 393] width 85 height 13
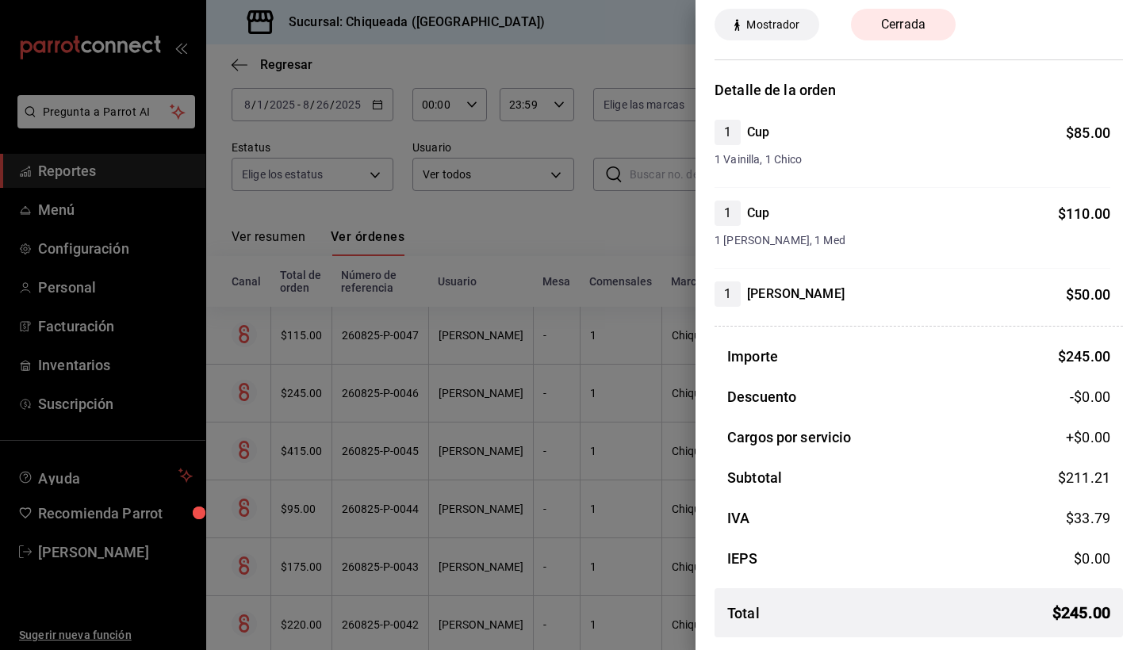
scroll to position [67, 0]
click at [526, 228] on div at bounding box center [571, 325] width 1142 height 650
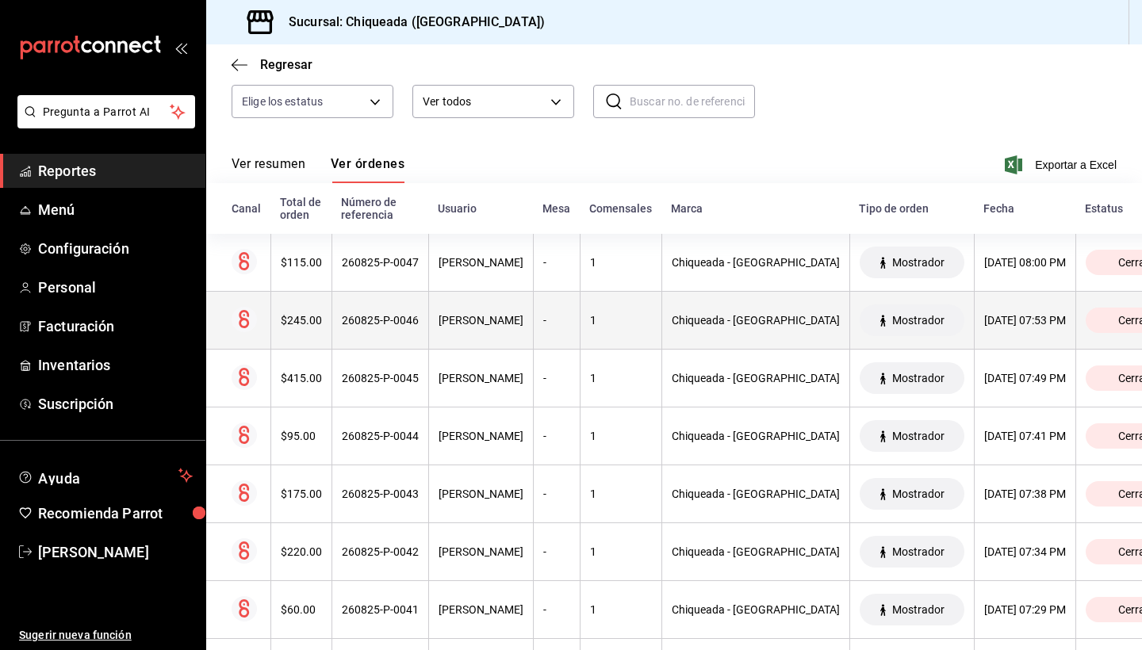
scroll to position [171, 0]
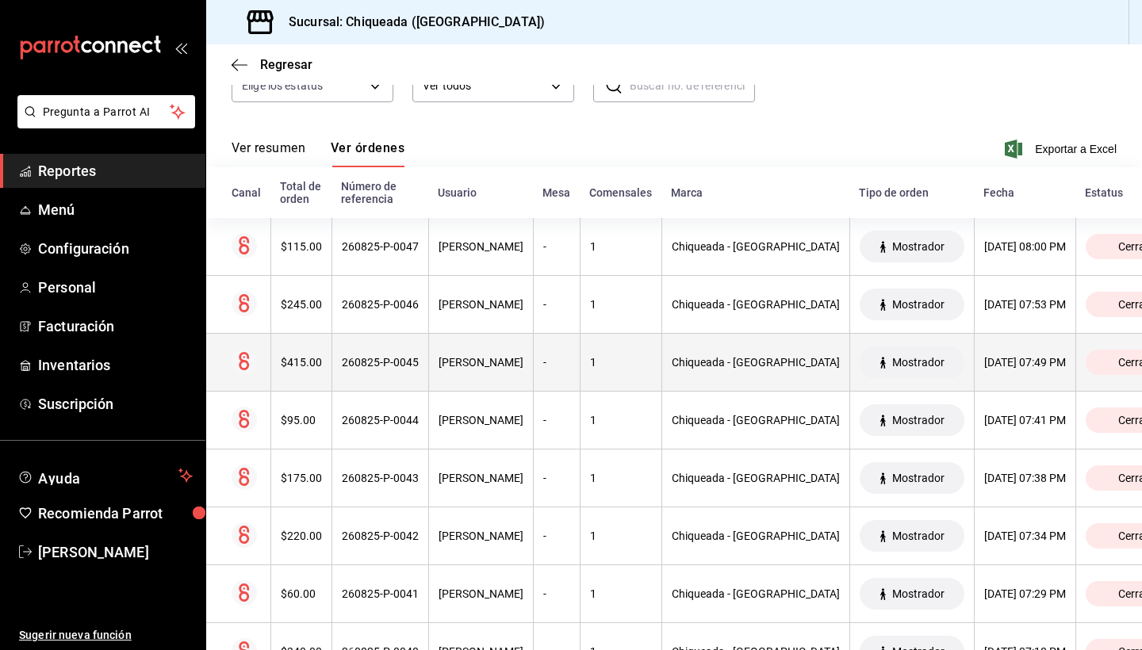
click at [327, 372] on th "$415.00" at bounding box center [300, 363] width 61 height 58
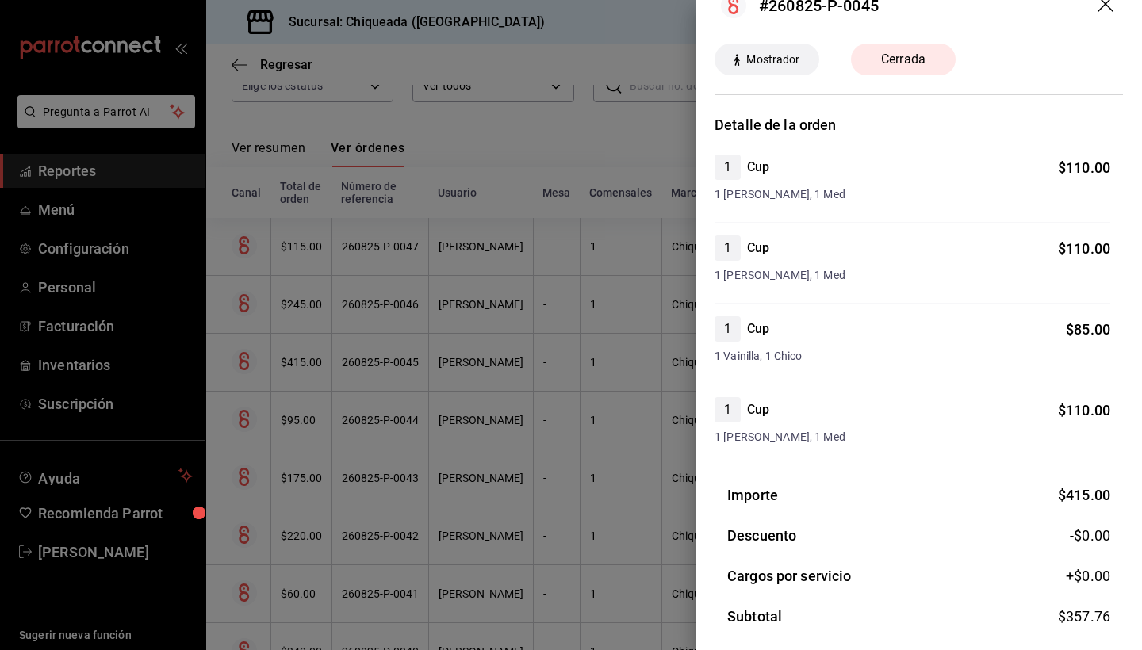
scroll to position [33, 0]
click at [543, 387] on div at bounding box center [571, 325] width 1142 height 650
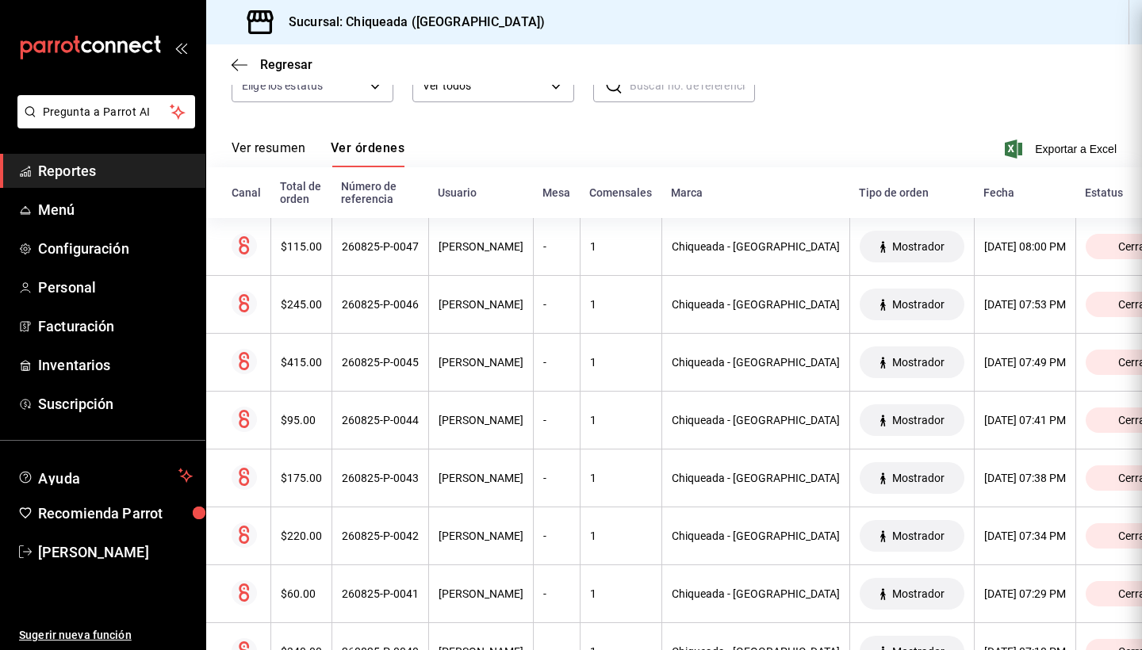
scroll to position [0, 0]
click at [259, 146] on button "Ver resumen" at bounding box center [269, 153] width 74 height 27
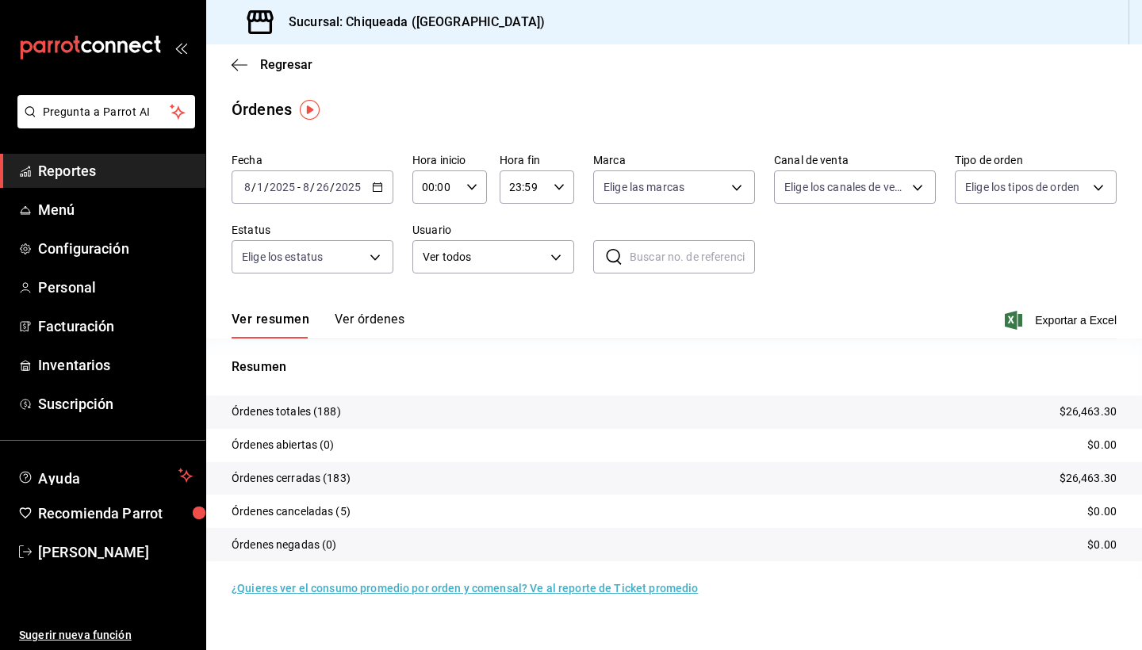
click at [360, 193] on div "2025-08-01 8 / 1 / 2025 - 2025-08-26 8 / 26 / 2025" at bounding box center [313, 186] width 162 height 33
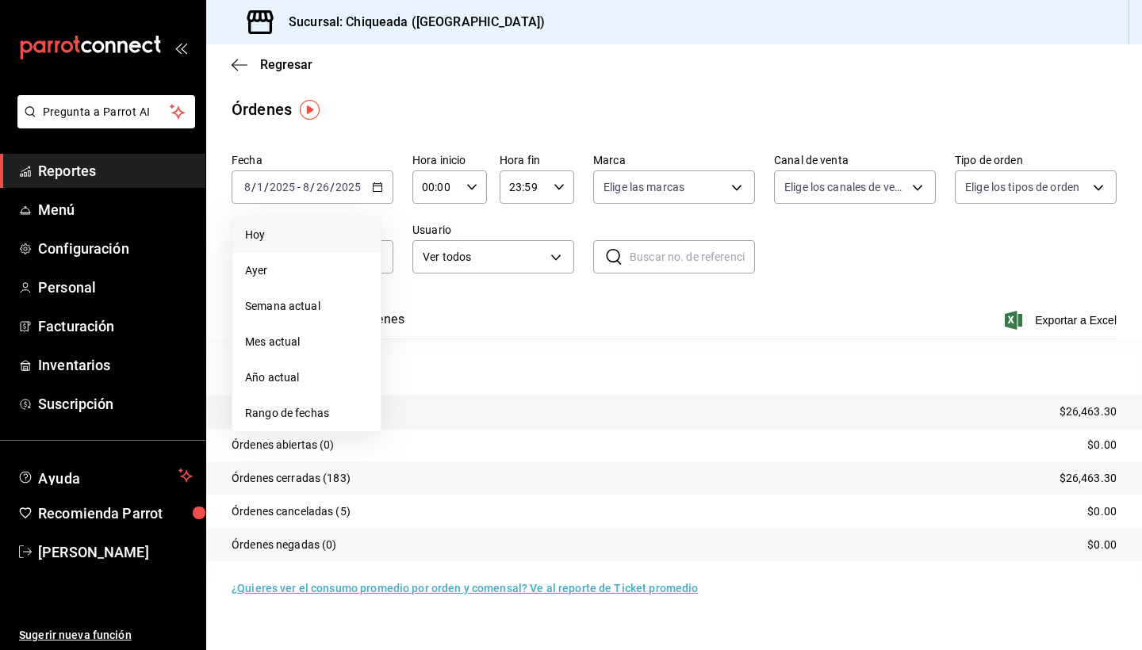
click at [302, 248] on li "Hoy" at bounding box center [306, 235] width 148 height 36
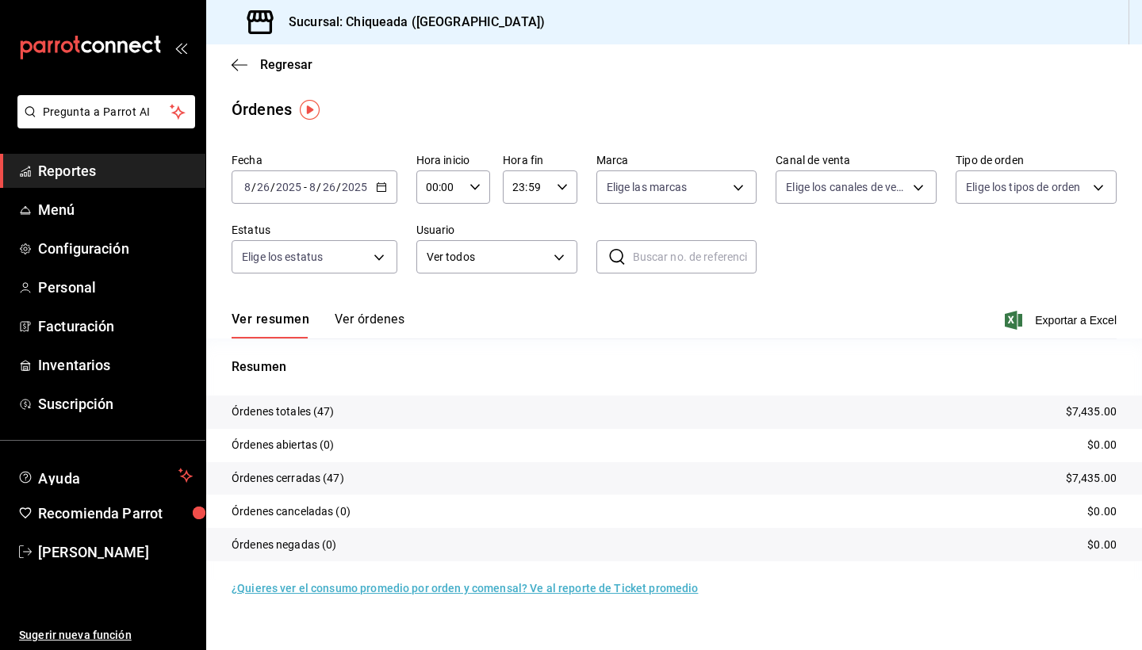
click at [346, 184] on input "2025" at bounding box center [354, 187] width 27 height 13
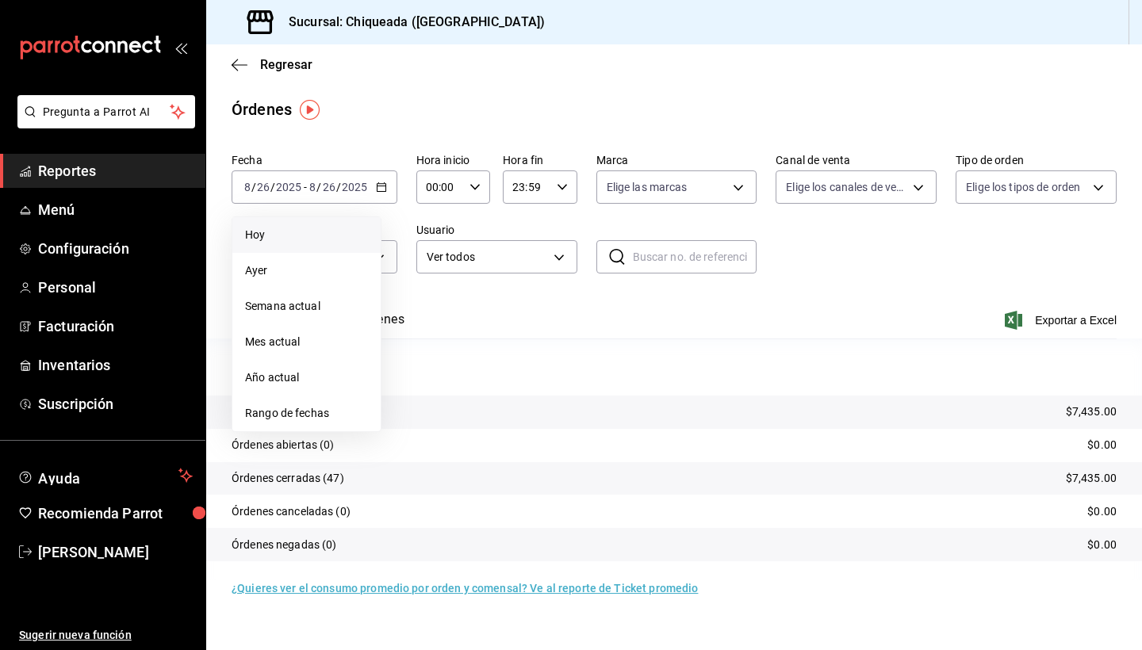
click at [648, 293] on div "Ver resumen Ver órdenes Exportar a Excel" at bounding box center [674, 316] width 885 height 46
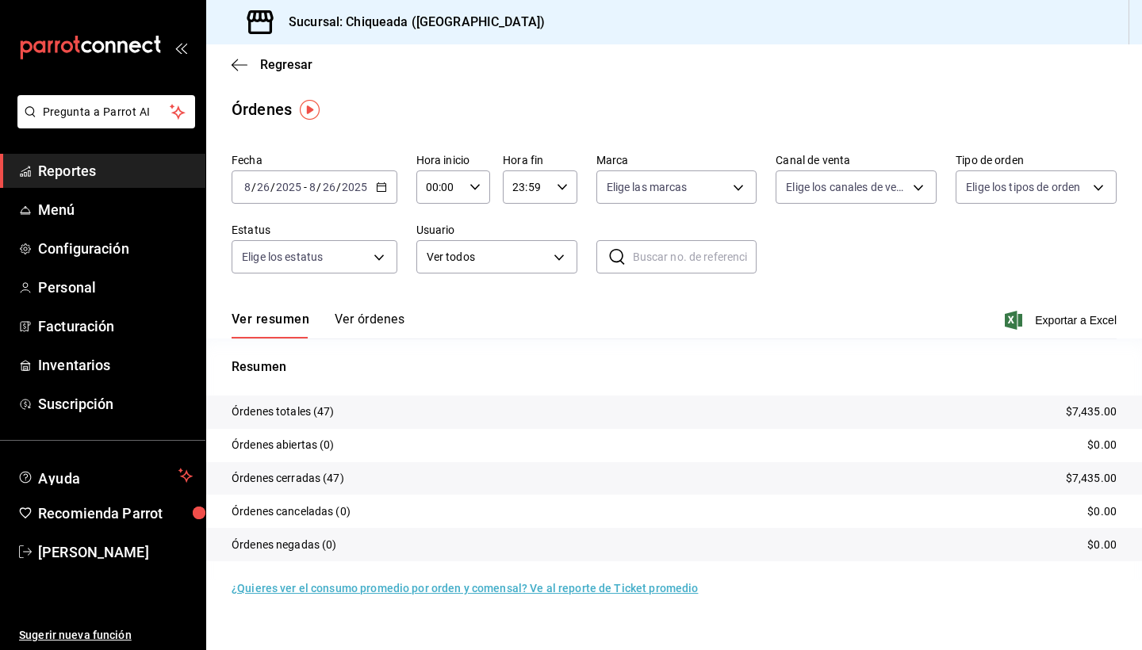
click at [336, 184] on span "/" at bounding box center [338, 187] width 5 height 13
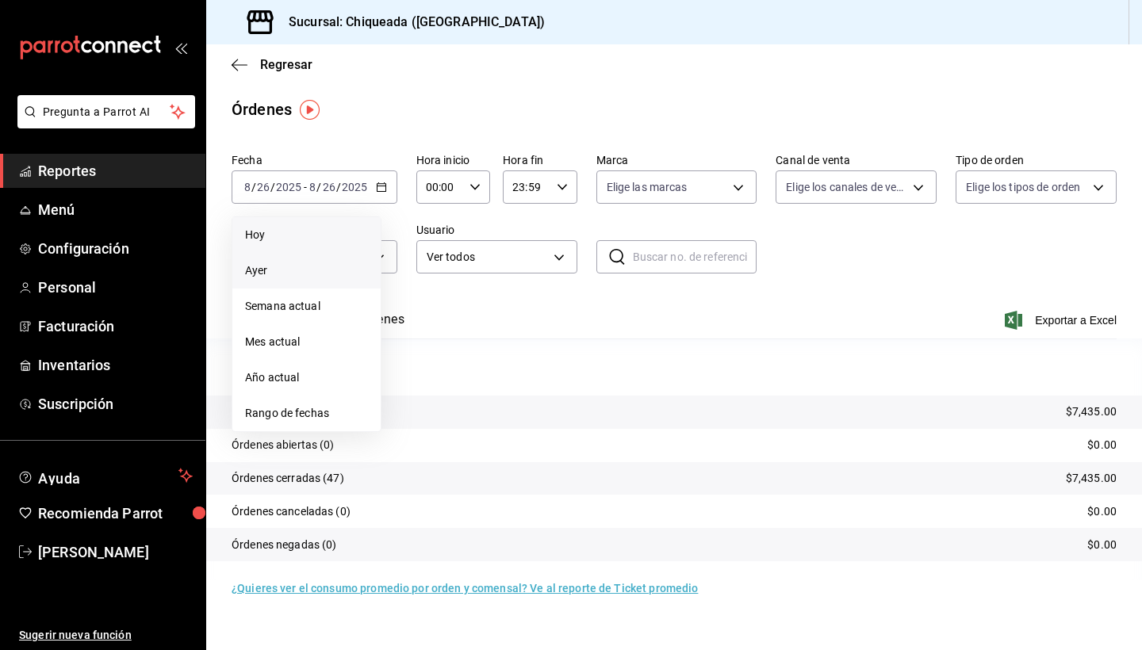
click at [293, 271] on span "Ayer" at bounding box center [306, 270] width 123 height 17
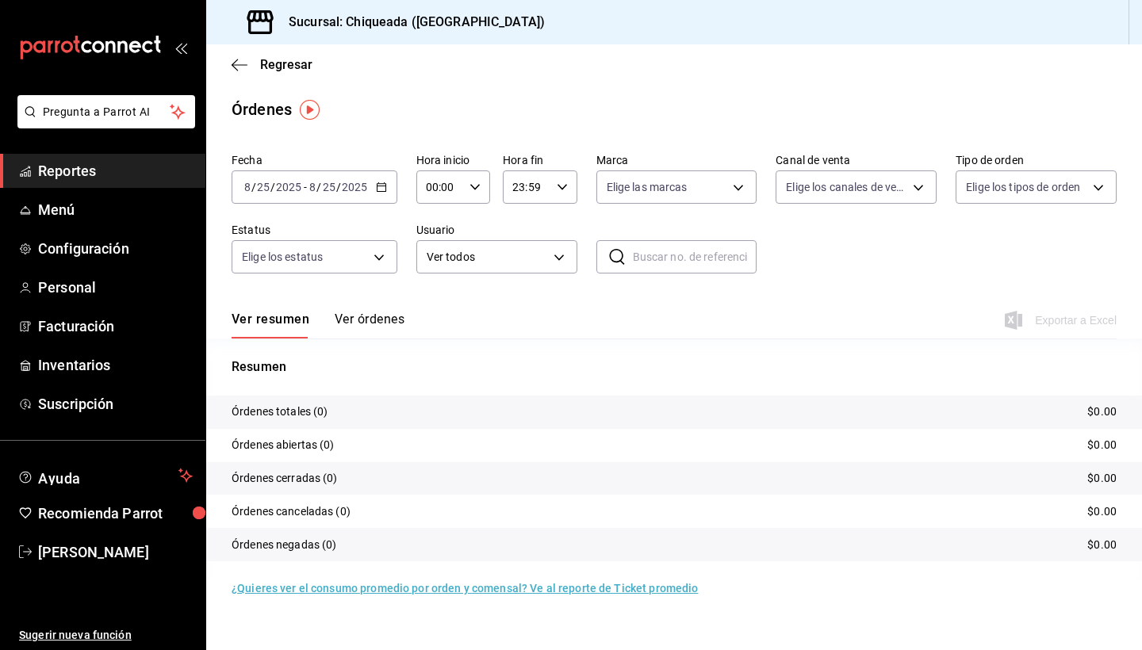
click at [321, 195] on div "2025-08-25 8 / 25 / 2025 - 2025-08-25 8 / 25 / 2025" at bounding box center [315, 186] width 166 height 33
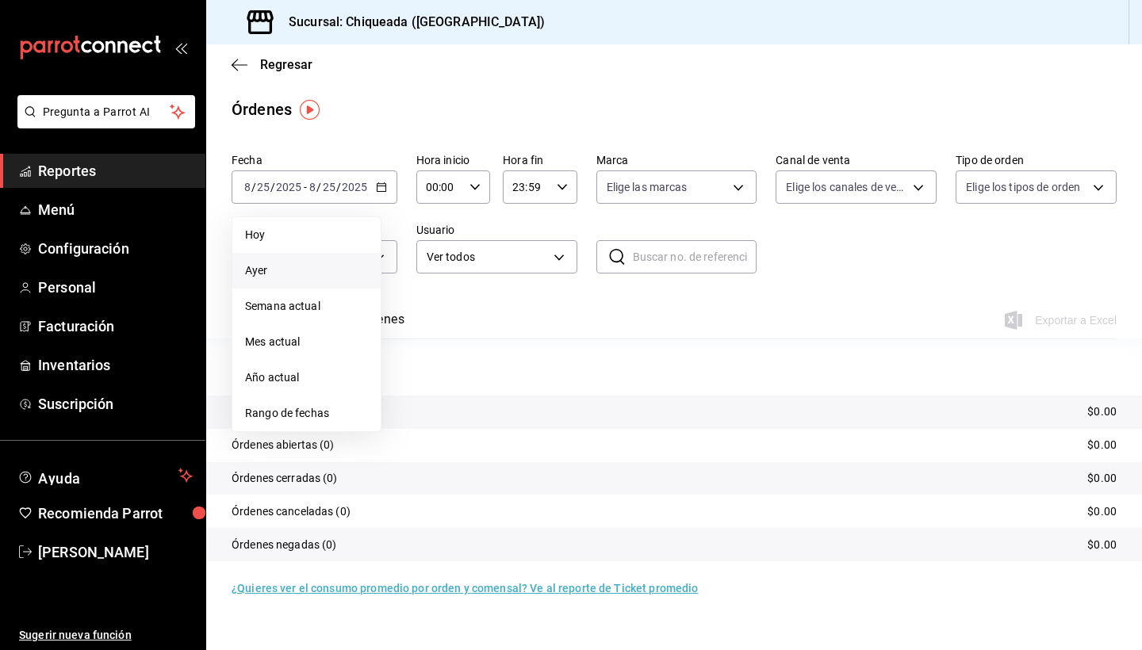
click at [274, 279] on li "Ayer" at bounding box center [306, 271] width 148 height 36
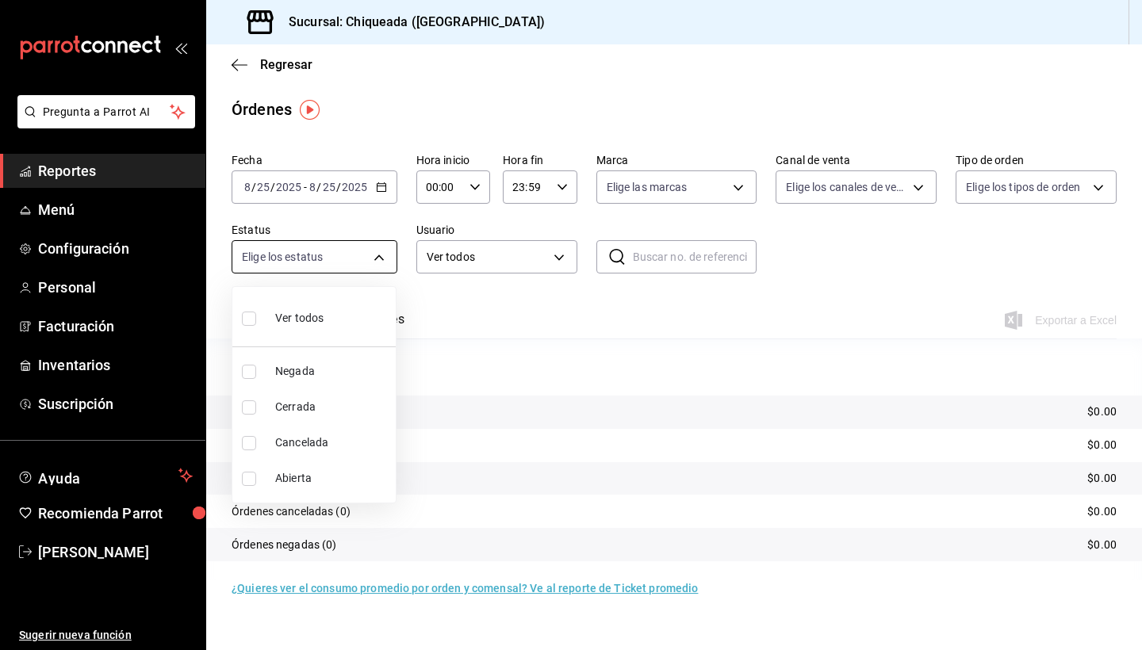
click at [350, 257] on body "Pregunta a Parrot AI Reportes Menú Configuración Personal Facturación Inventari…" at bounding box center [571, 325] width 1142 height 650
click at [314, 272] on div at bounding box center [571, 325] width 1142 height 650
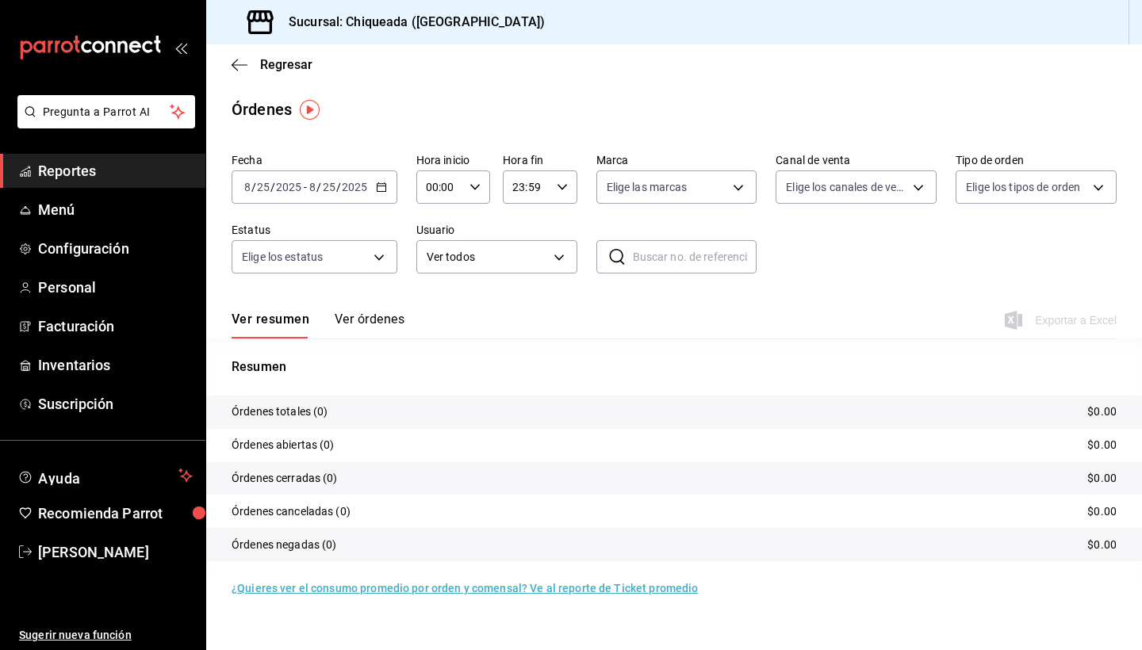
click at [350, 195] on div "2025-08-25 8 / 25 / 2025 - 2025-08-25 8 / 25 / 2025" at bounding box center [315, 186] width 166 height 33
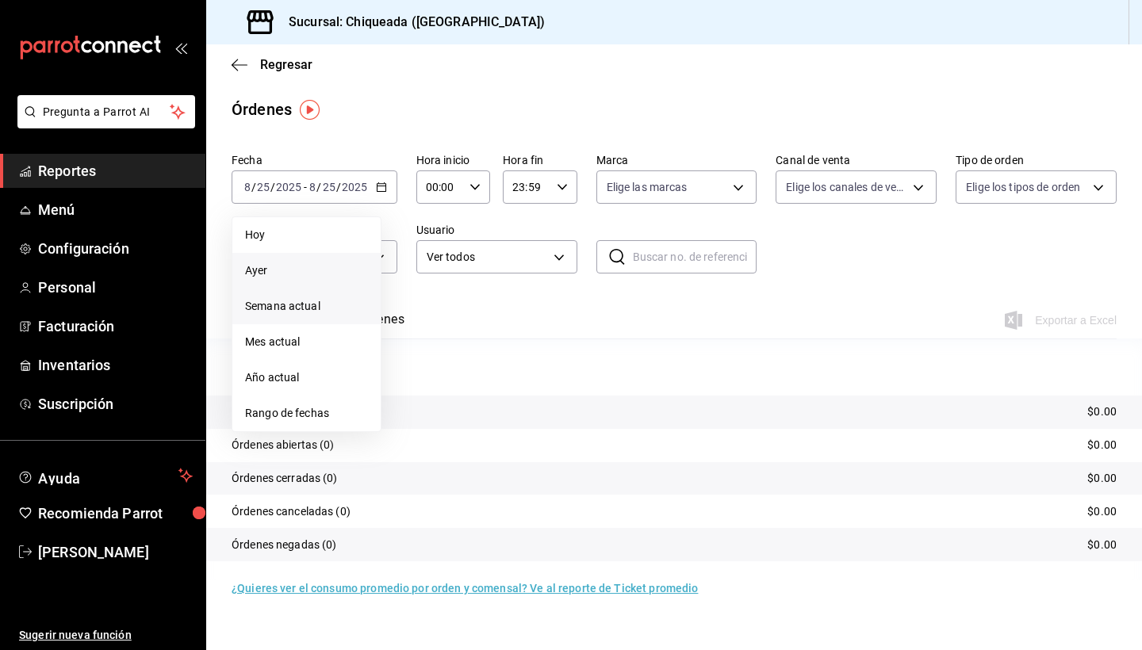
click at [305, 323] on li "Semana actual" at bounding box center [306, 307] width 148 height 36
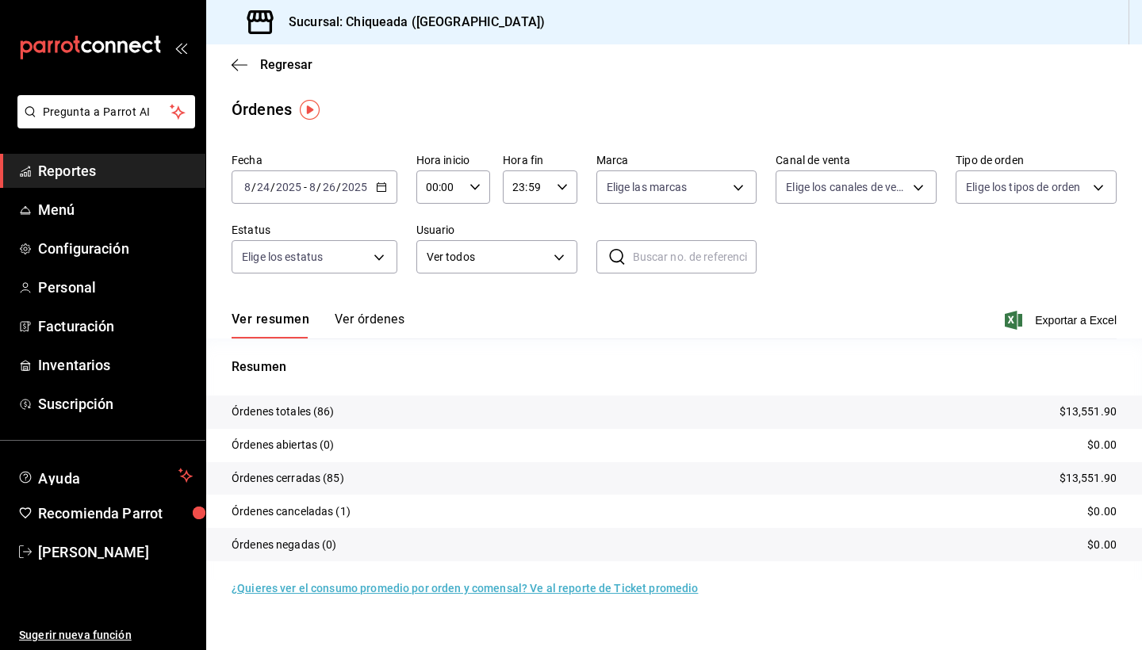
click at [338, 199] on div "2025-08-24 8 / 24 / 2025 - 2025-08-26 8 / 26 / 2025" at bounding box center [315, 186] width 166 height 33
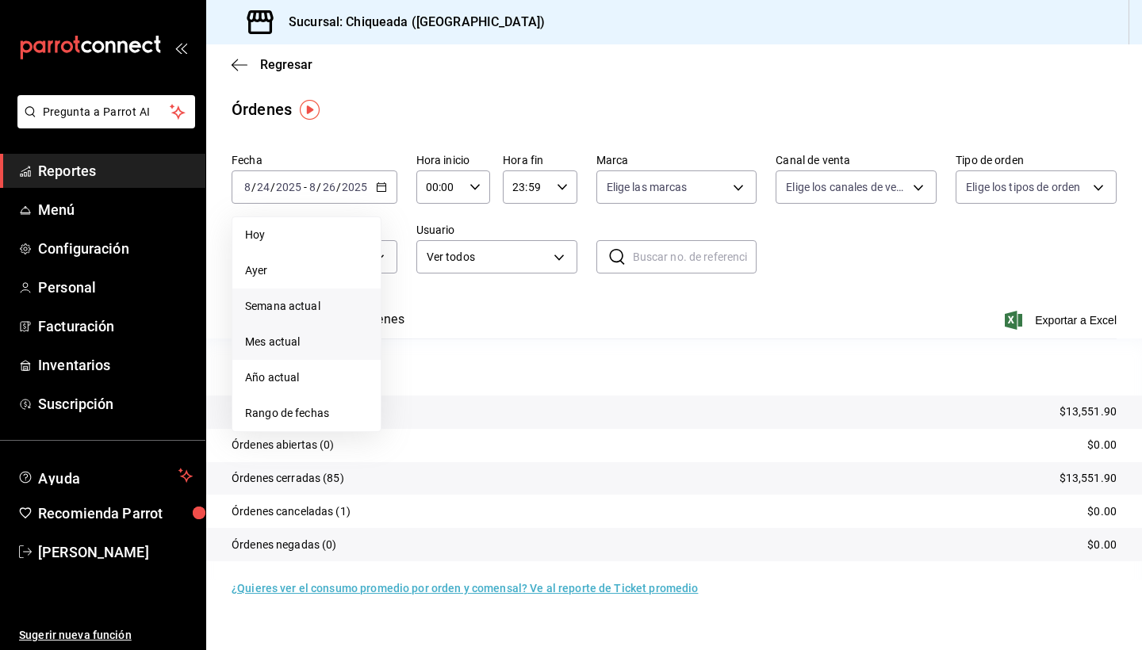
click at [308, 338] on span "Mes actual" at bounding box center [306, 342] width 123 height 17
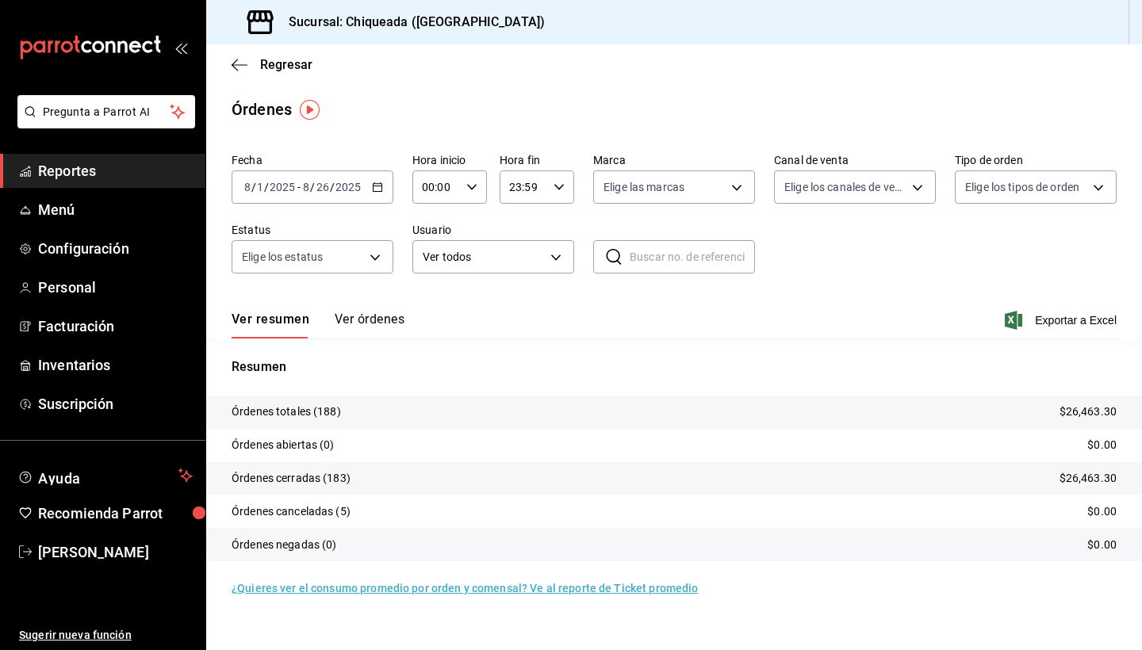
click at [343, 201] on div "2025-08-01 8 / 1 / 2025 - 2025-08-26 8 / 26 / 2025" at bounding box center [313, 186] width 162 height 33
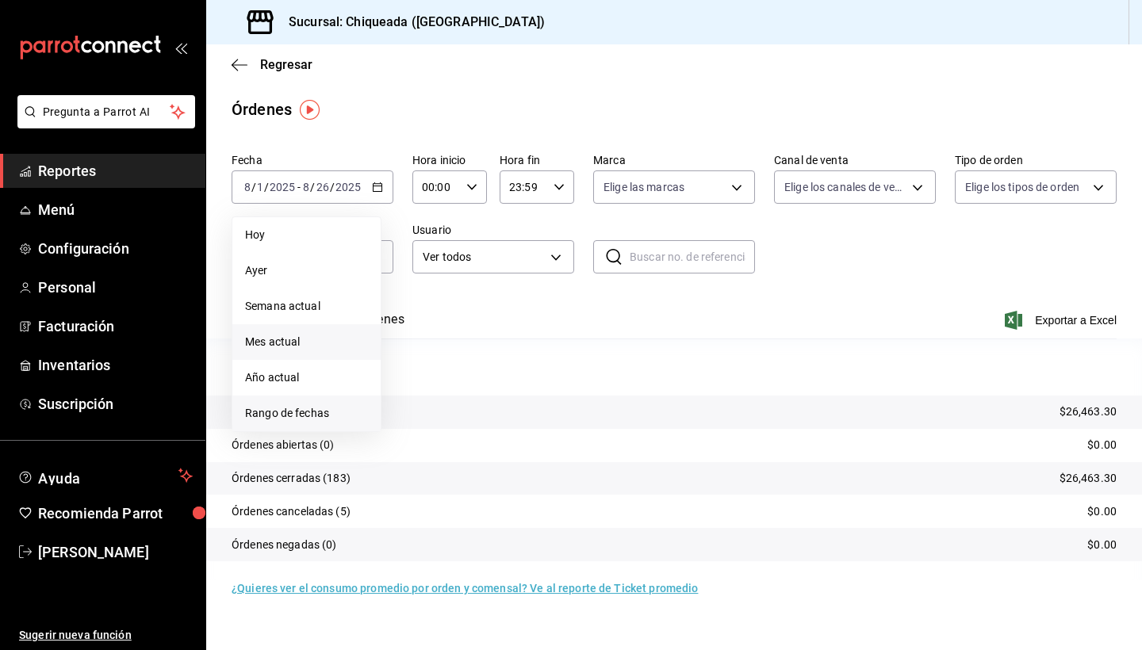
click at [308, 423] on li "Rango de fechas" at bounding box center [306, 414] width 148 height 36
click at [576, 402] on button "24" at bounding box center [583, 397] width 28 height 29
click at [721, 333] on div "Ver resumen Ver órdenes Exportar a Excel" at bounding box center [674, 316] width 885 height 46
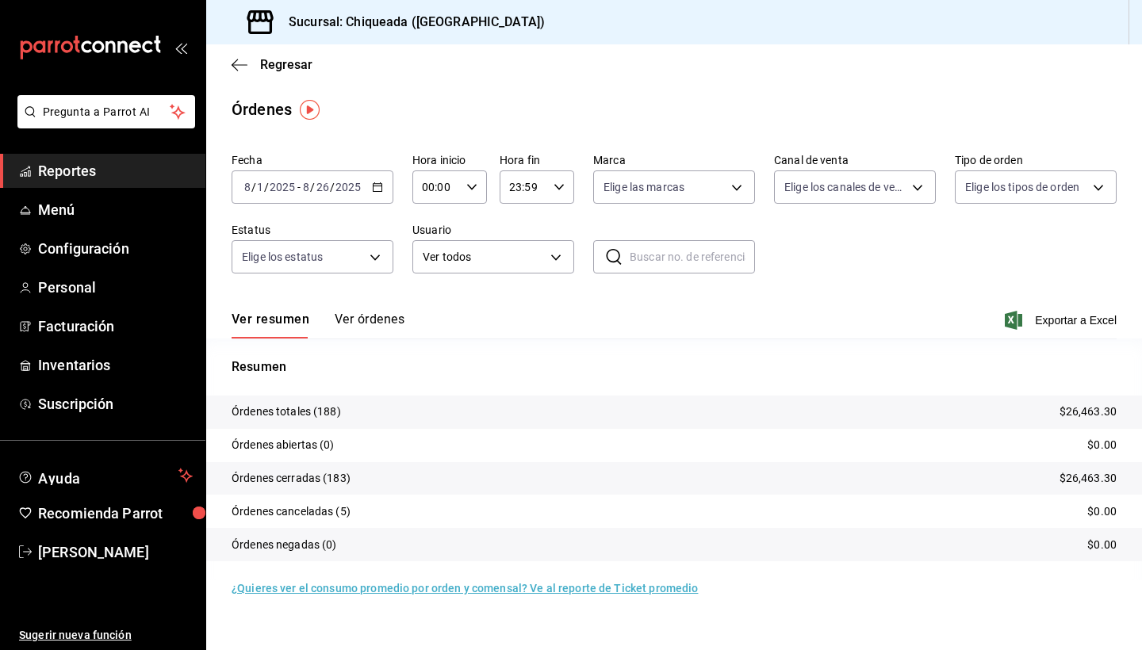
click at [367, 193] on div "2025-08-01 8 / 1 / 2025 - 2025-08-26 8 / 26 / 2025" at bounding box center [313, 186] width 162 height 33
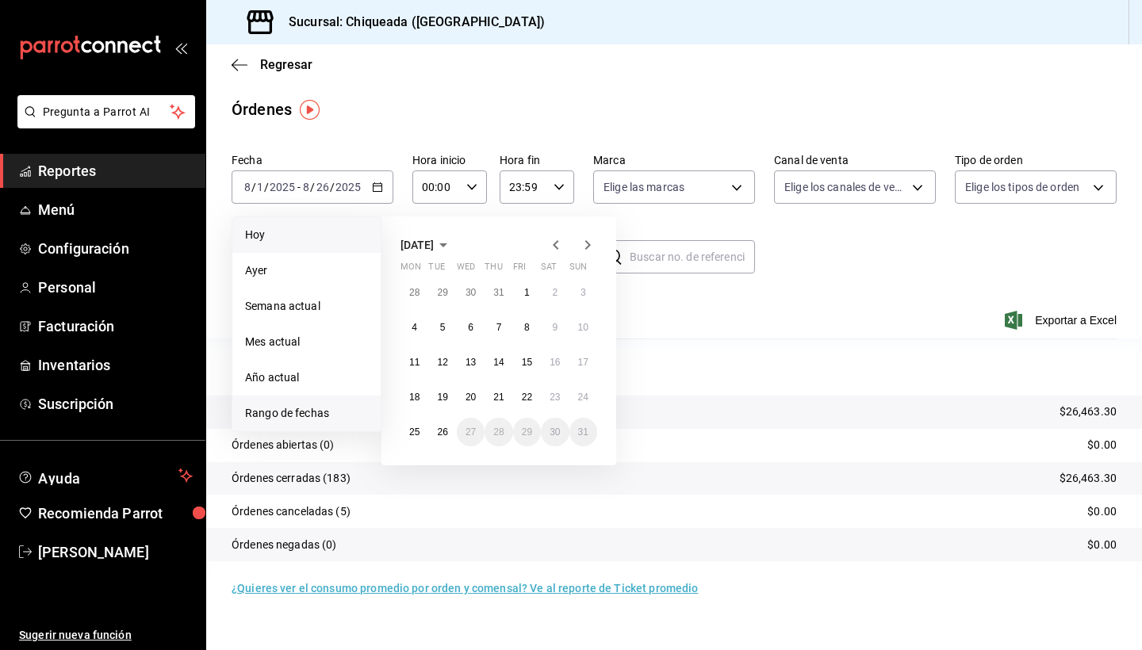
click at [281, 241] on span "Hoy" at bounding box center [306, 235] width 123 height 17
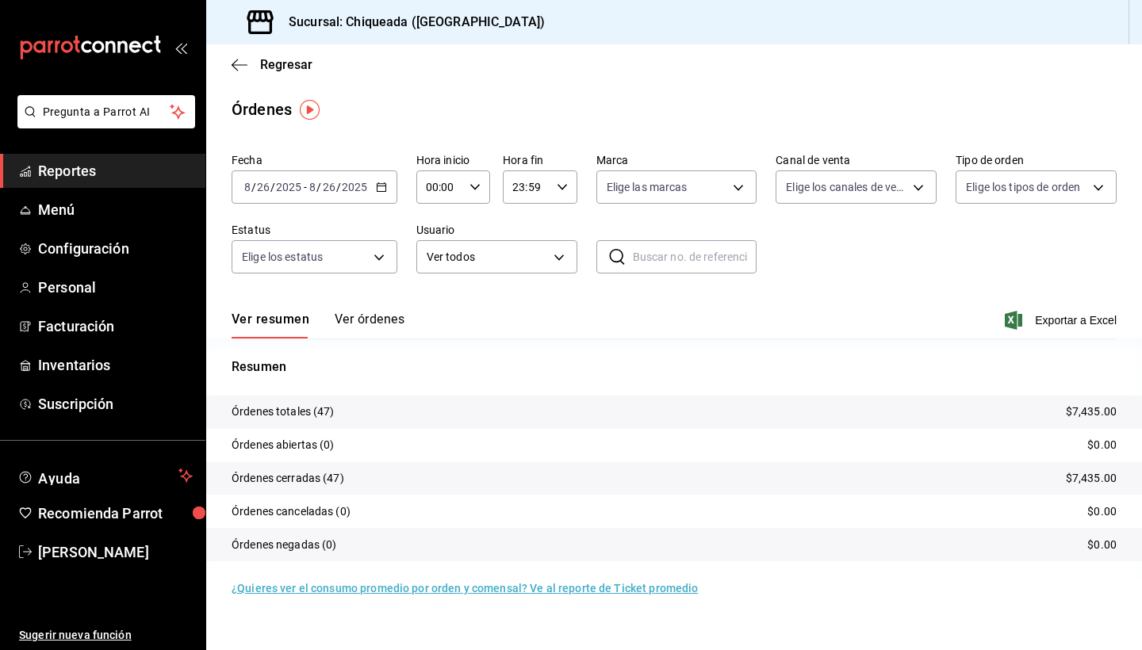
click at [328, 197] on div "2025-08-26 8 / 26 / 2025 - 2025-08-26 8 / 26 / 2025" at bounding box center [315, 186] width 166 height 33
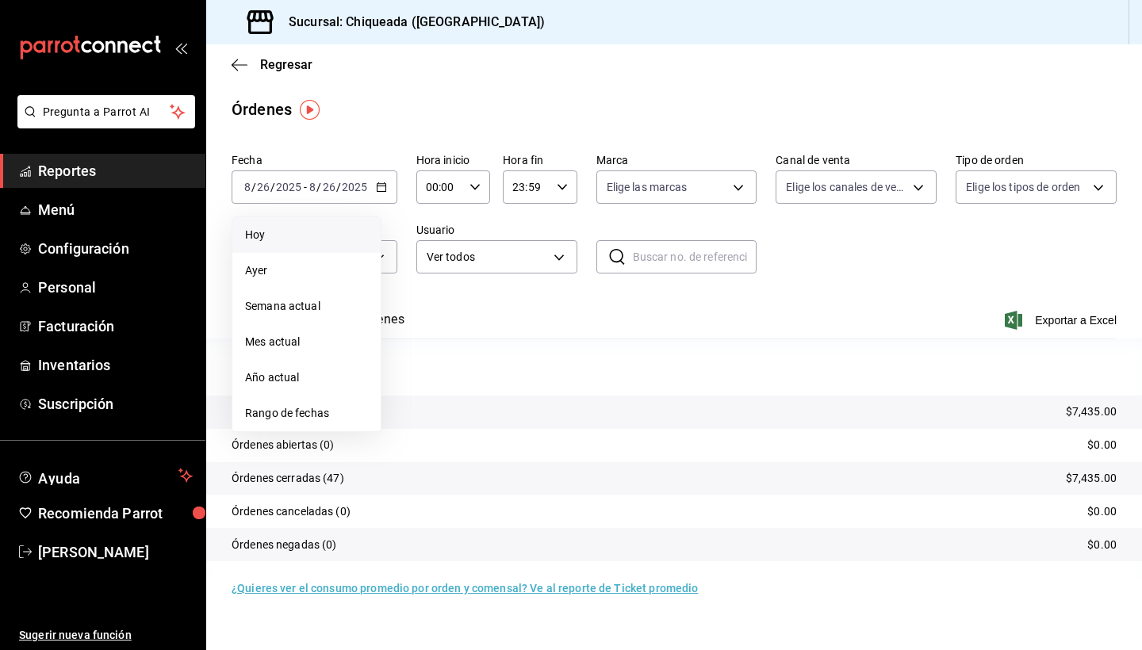
click at [472, 305] on div "Ver resumen Ver órdenes Exportar a Excel" at bounding box center [674, 316] width 885 height 46
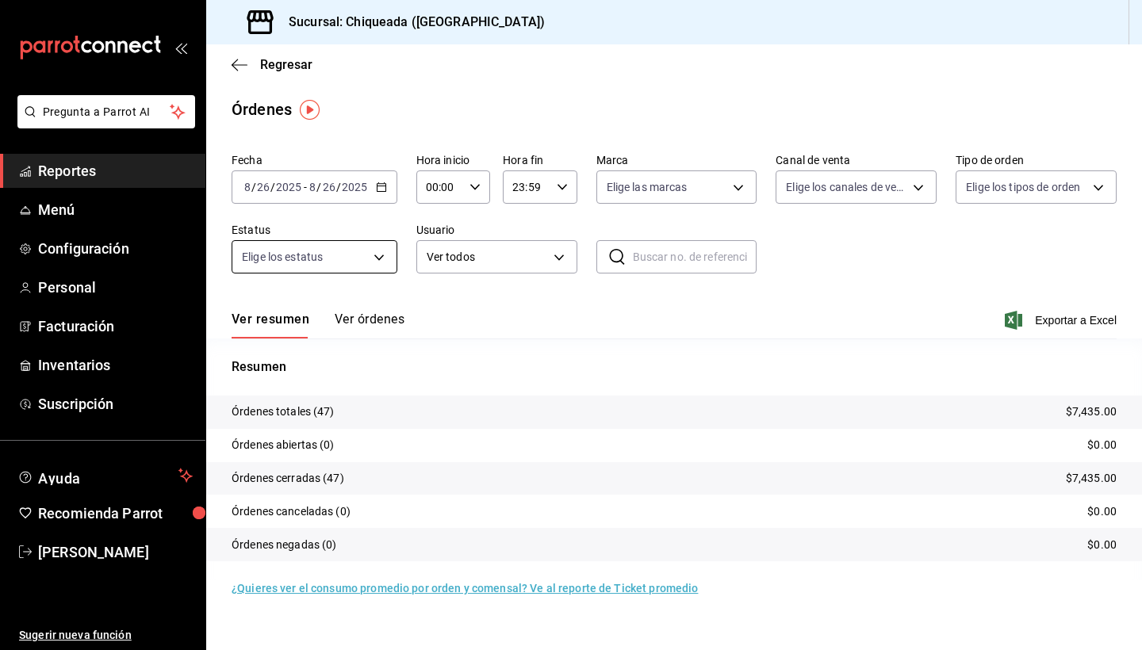
click at [382, 272] on body "Pregunta a Parrot AI Reportes Menú Configuración Personal Facturación Inventari…" at bounding box center [571, 325] width 1142 height 650
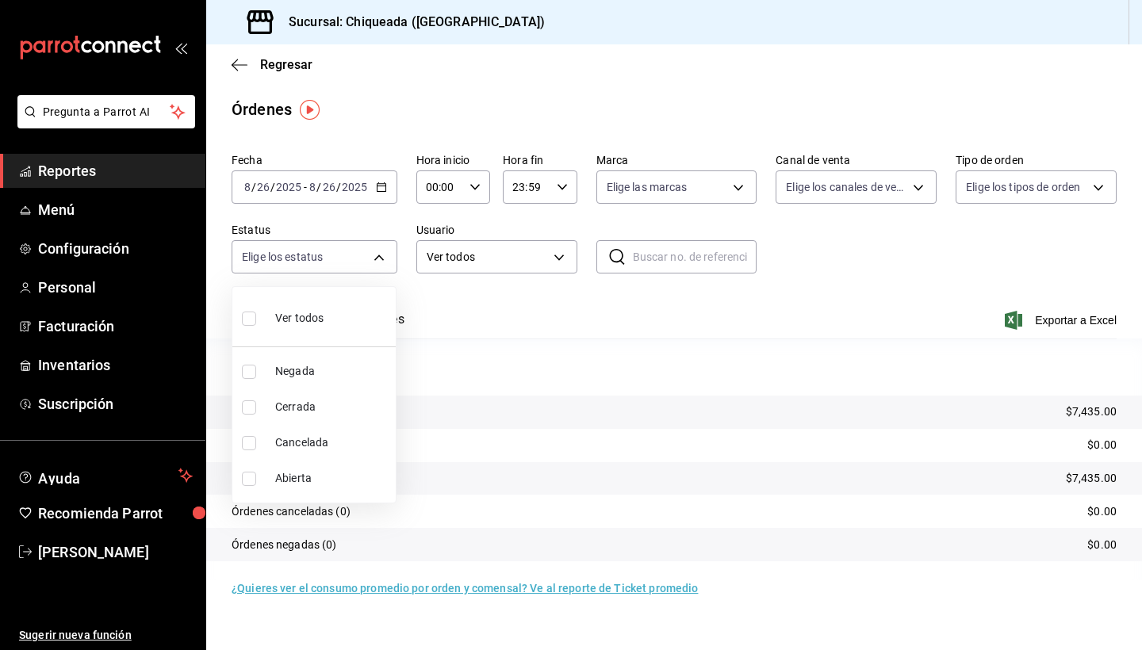
click at [337, 189] on div at bounding box center [571, 325] width 1142 height 650
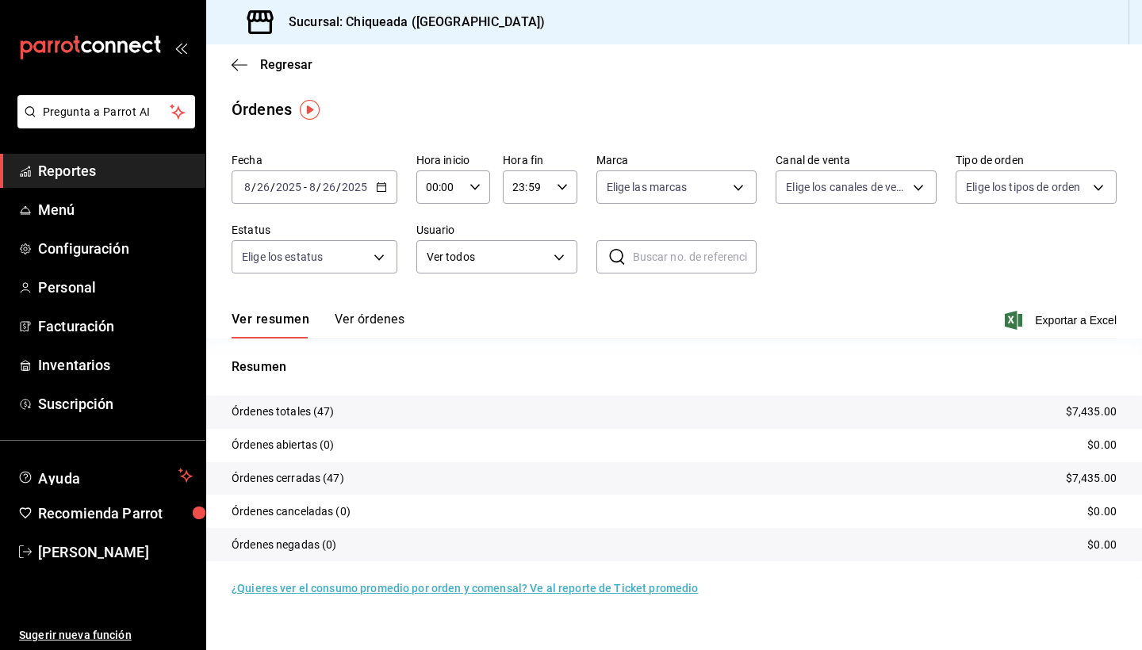
click at [363, 170] on div "2025-08-26 8 / 26 / 2025 - 2025-08-26 8 / 26 / 2025" at bounding box center [315, 186] width 166 height 33
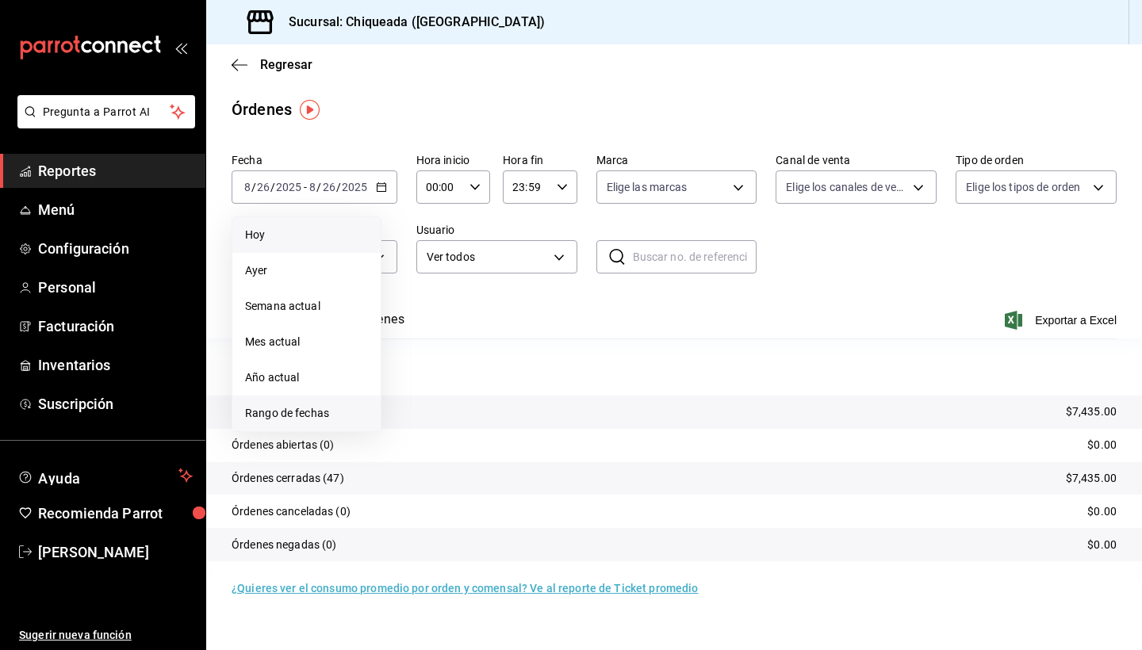
click at [302, 412] on span "Rango de fechas" at bounding box center [306, 413] width 123 height 17
click at [580, 395] on abbr "24" at bounding box center [583, 397] width 10 height 11
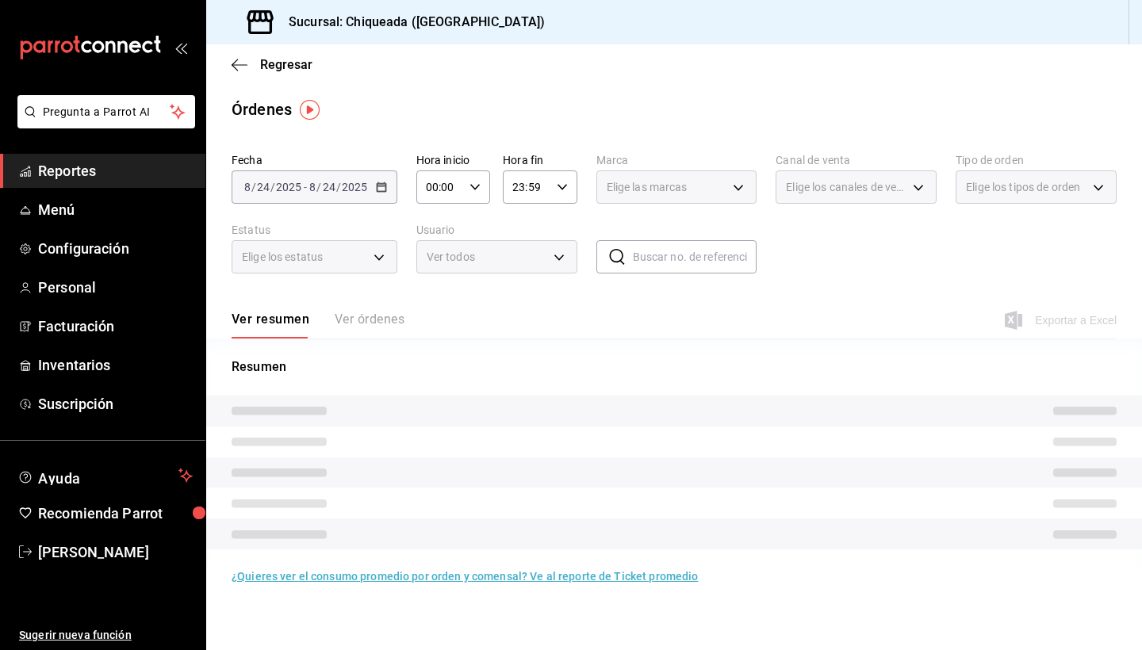
click at [580, 395] on div "Resumen" at bounding box center [674, 463] width 936 height 211
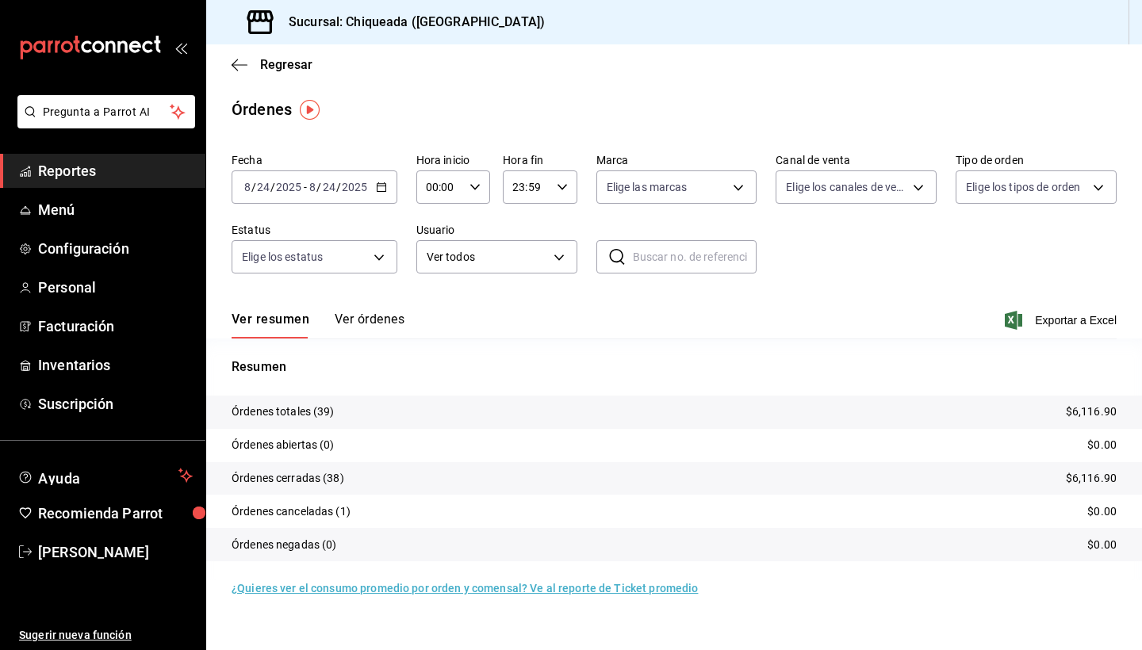
click at [494, 341] on div "Resumen Órdenes totales (39) $6,116.90 Órdenes abiertas (0) $0.00 Órdenes cerra…" at bounding box center [674, 460] width 936 height 242
click at [376, 192] on icon "button" at bounding box center [381, 187] width 11 height 11
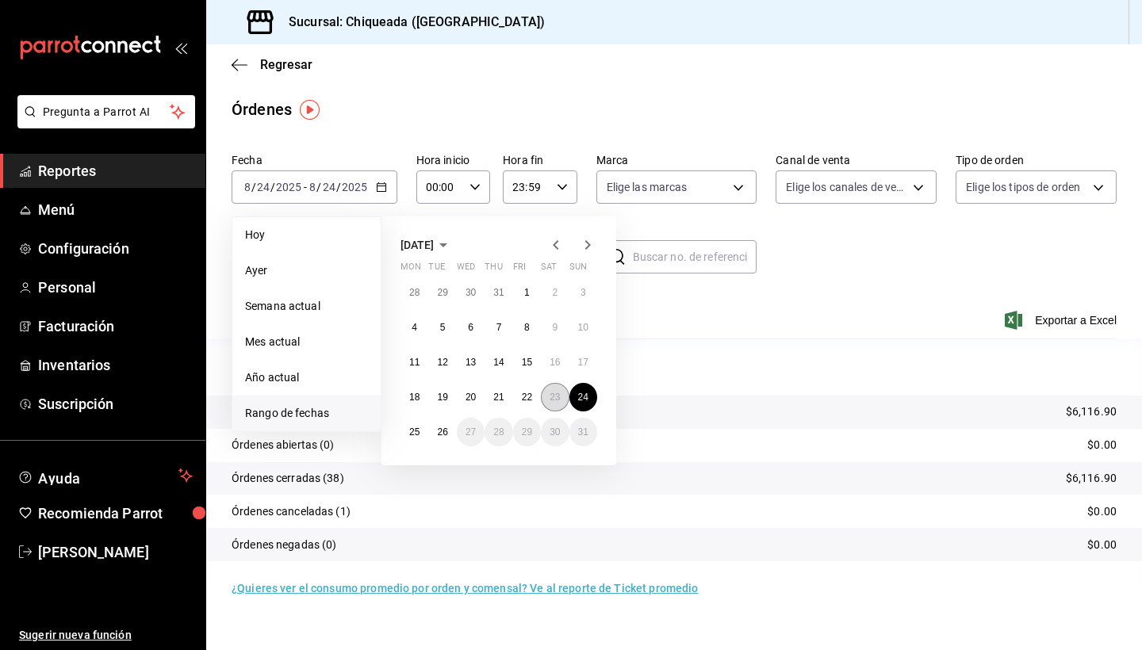
click at [565, 396] on button "23" at bounding box center [555, 397] width 28 height 29
click at [557, 396] on abbr "23" at bounding box center [554, 397] width 10 height 11
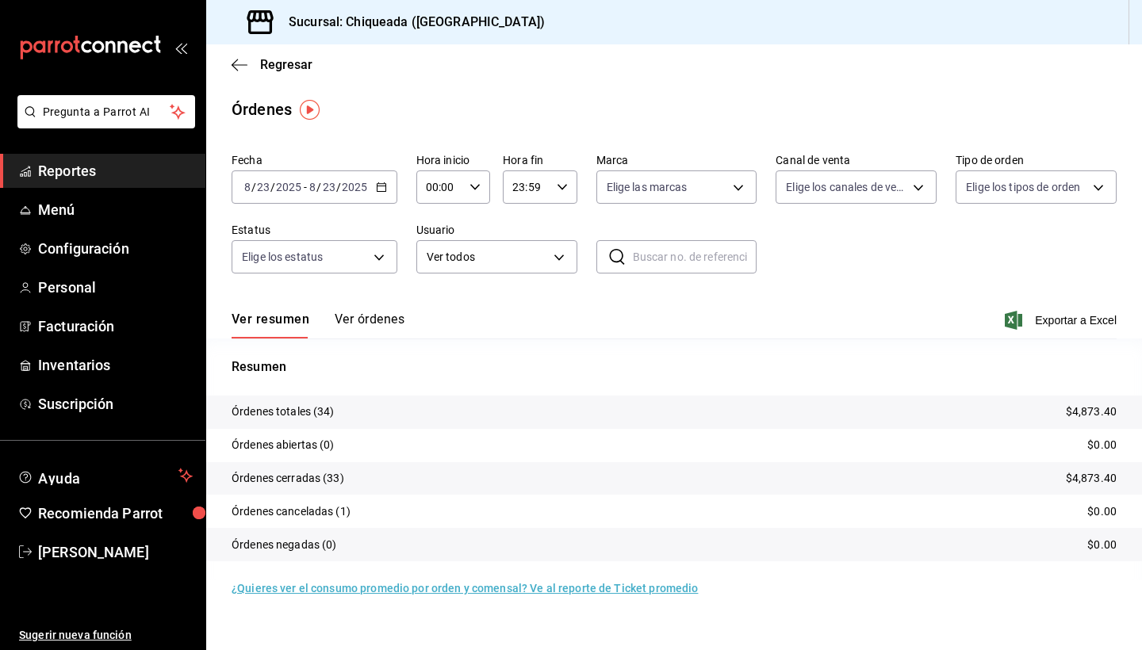
click at [359, 182] on input "2025" at bounding box center [354, 187] width 27 height 13
click at [373, 188] on div "2025-08-23 8 / 23 / 2025 - 2025-08-23 8 / 23 / 2025" at bounding box center [315, 186] width 166 height 33
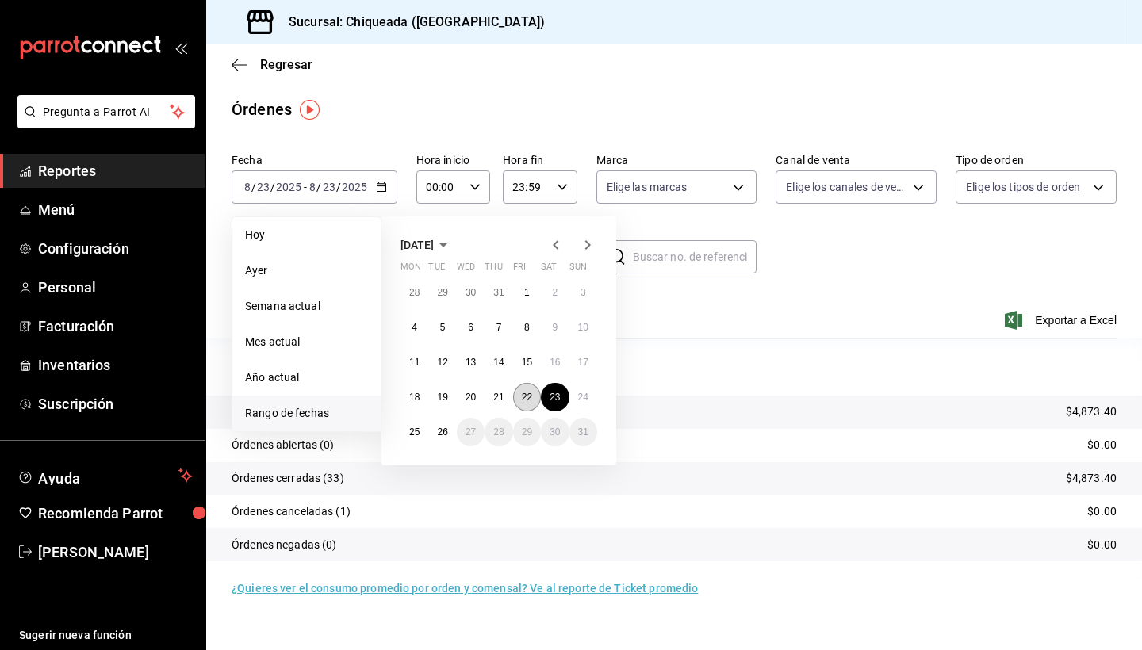
click at [519, 394] on button "22" at bounding box center [527, 397] width 28 height 29
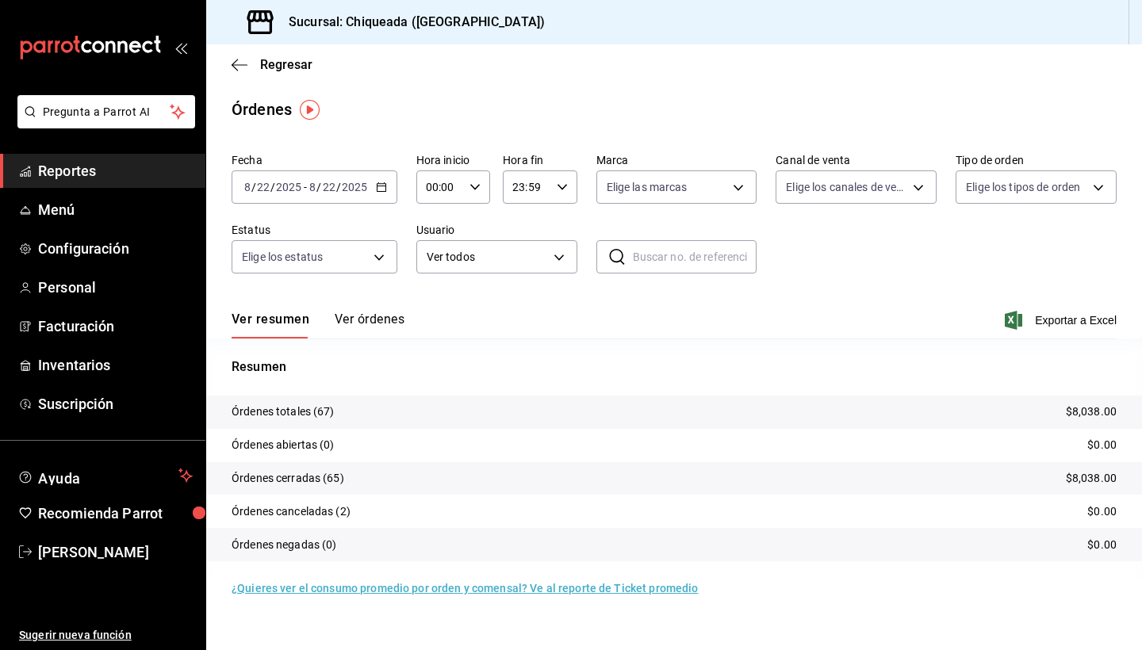
click at [377, 190] on icon "button" at bounding box center [381, 187] width 11 height 11
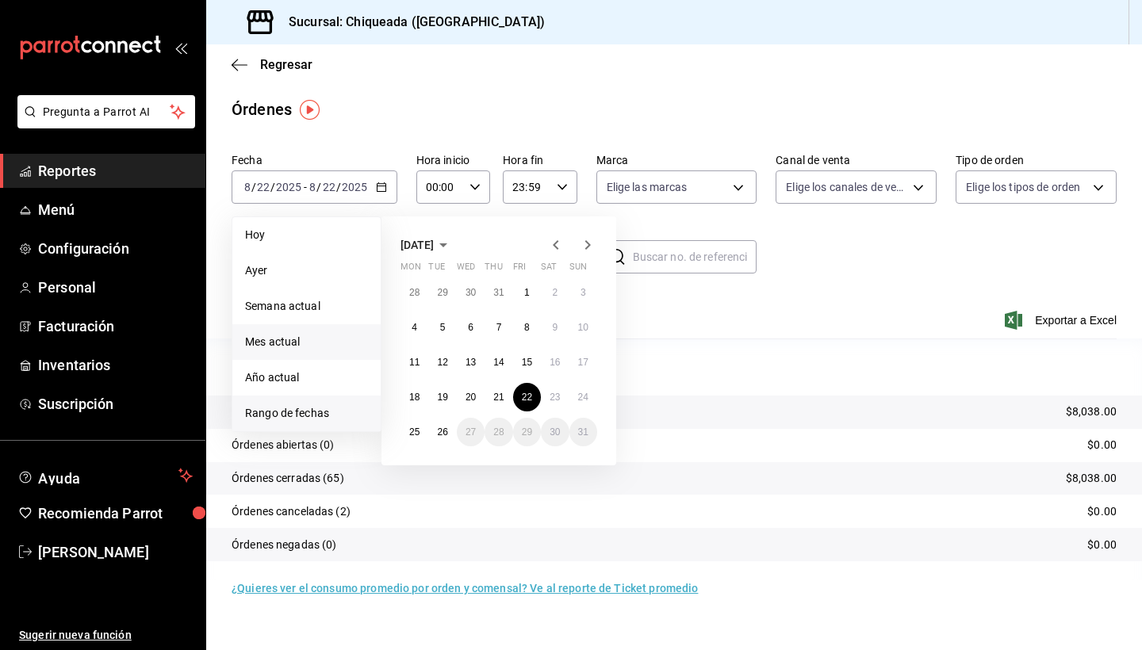
click at [304, 335] on span "Mes actual" at bounding box center [306, 342] width 123 height 17
